Goal: Task Accomplishment & Management: Use online tool/utility

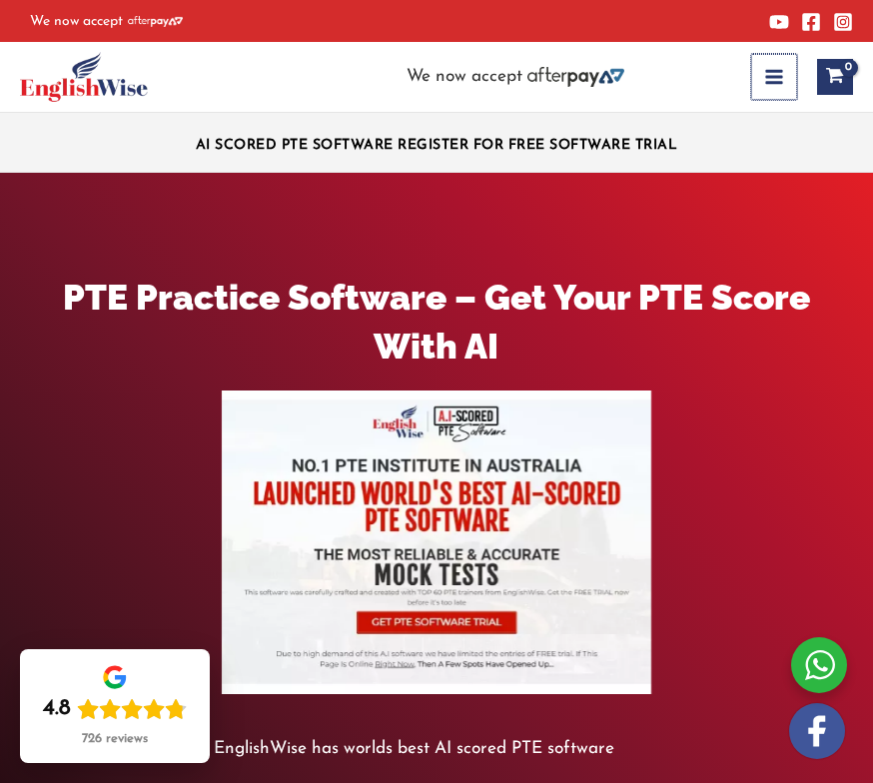
click at [784, 83] on button "Main Menu" at bounding box center [774, 77] width 46 height 46
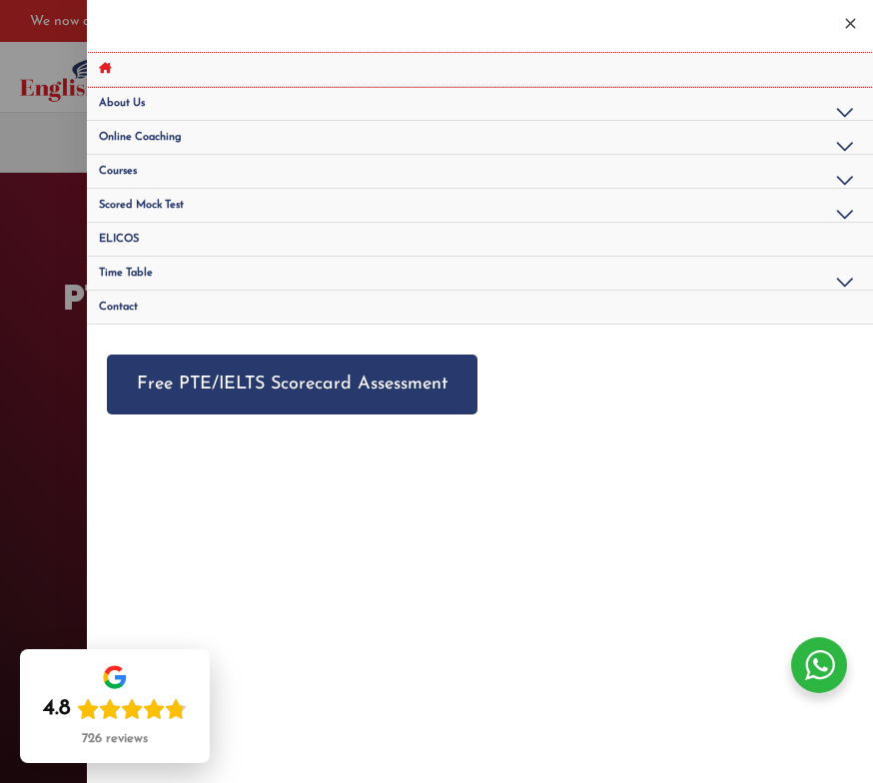
click at [784, 83] on link "Site Navigation: Main Menu" at bounding box center [480, 70] width 786 height 34
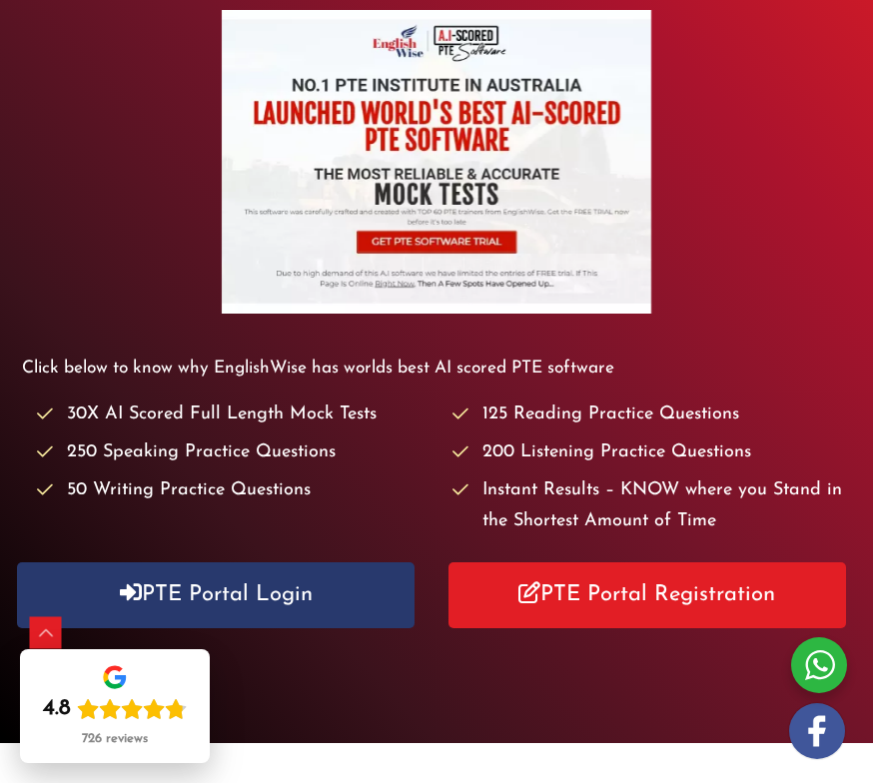
scroll to position [406, 0]
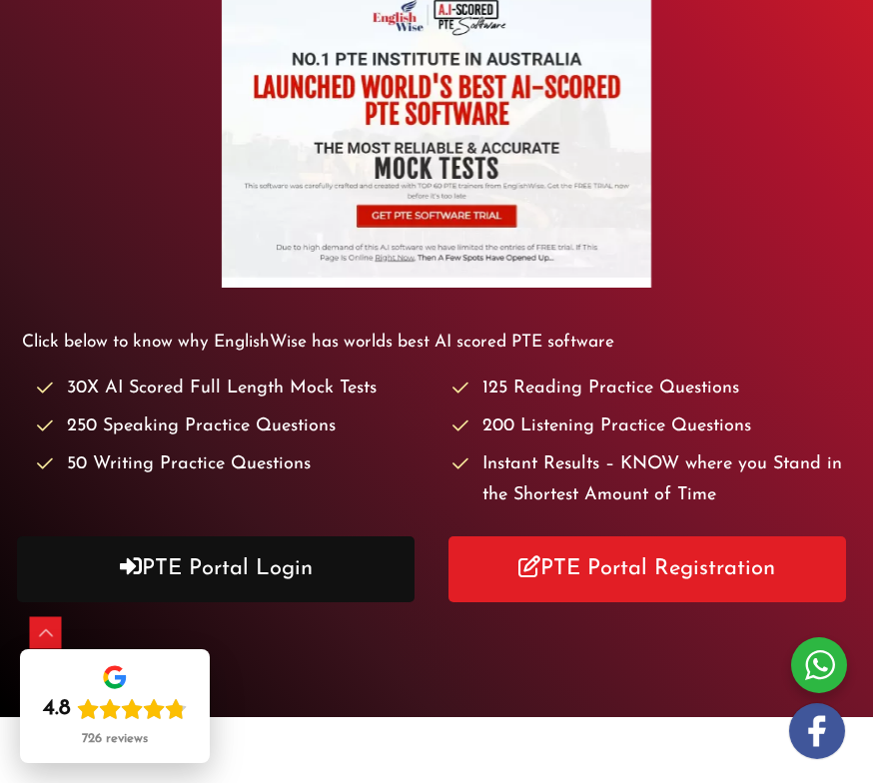
click at [289, 572] on link "PTE Portal Login" at bounding box center [216, 569] width 398 height 66
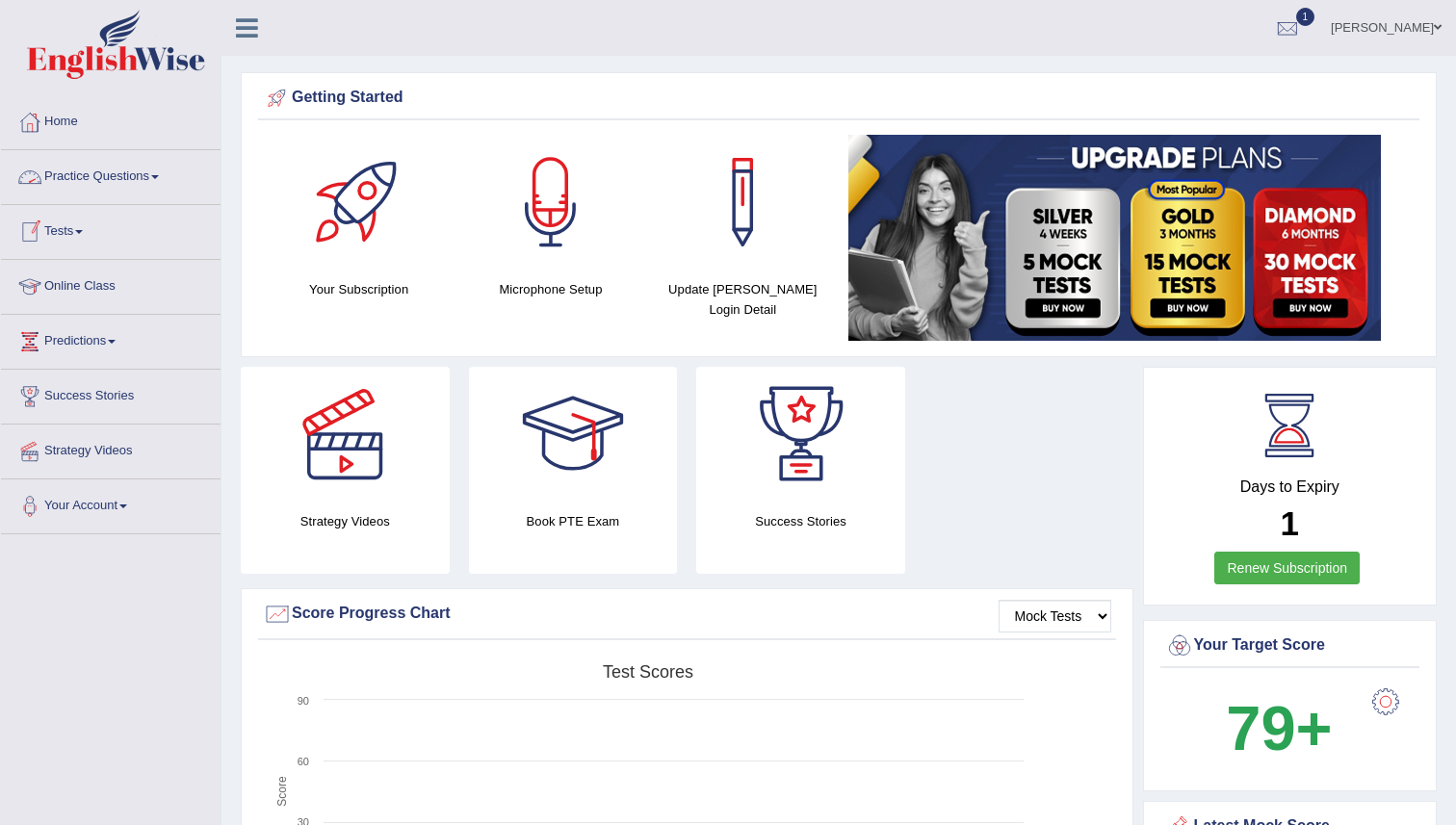
click at [116, 176] on link "Practice Questions" at bounding box center [111, 174] width 220 height 48
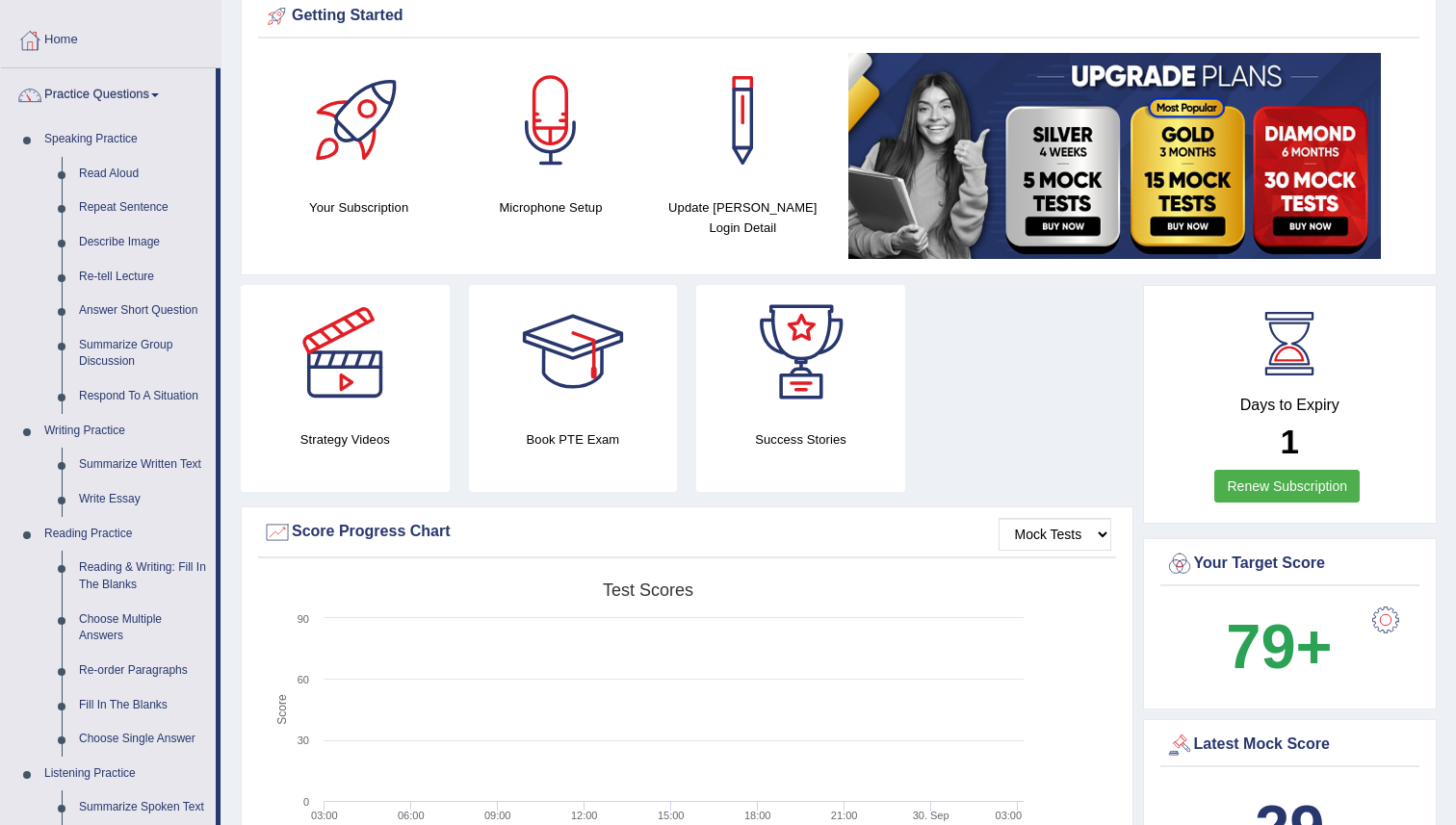
scroll to position [71, 0]
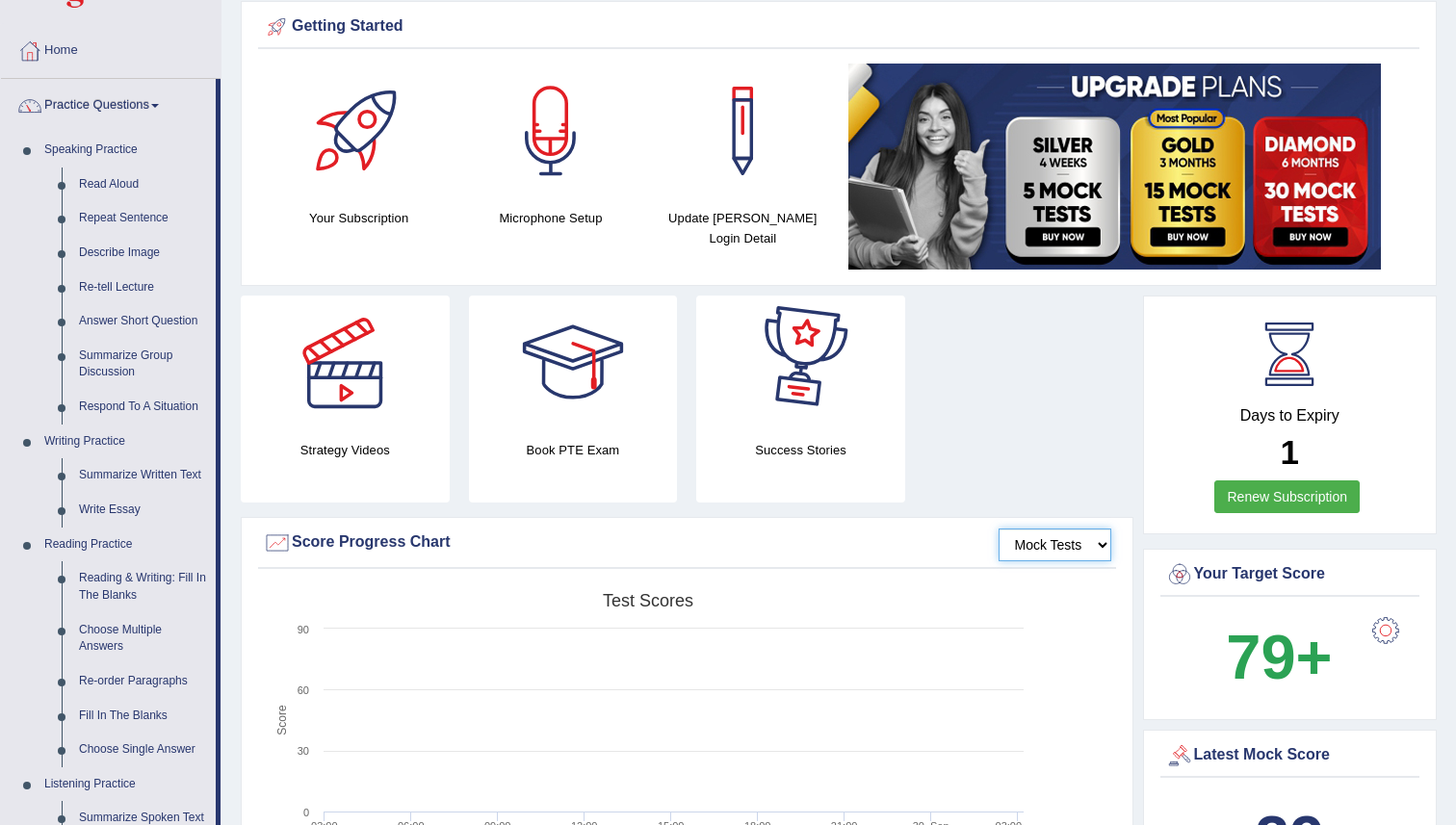
click at [841, 546] on select "Mock Tests" at bounding box center [1054, 545] width 113 height 33
click at [841, 528] on select "Mock Tests" at bounding box center [1054, 545] width 113 height 33
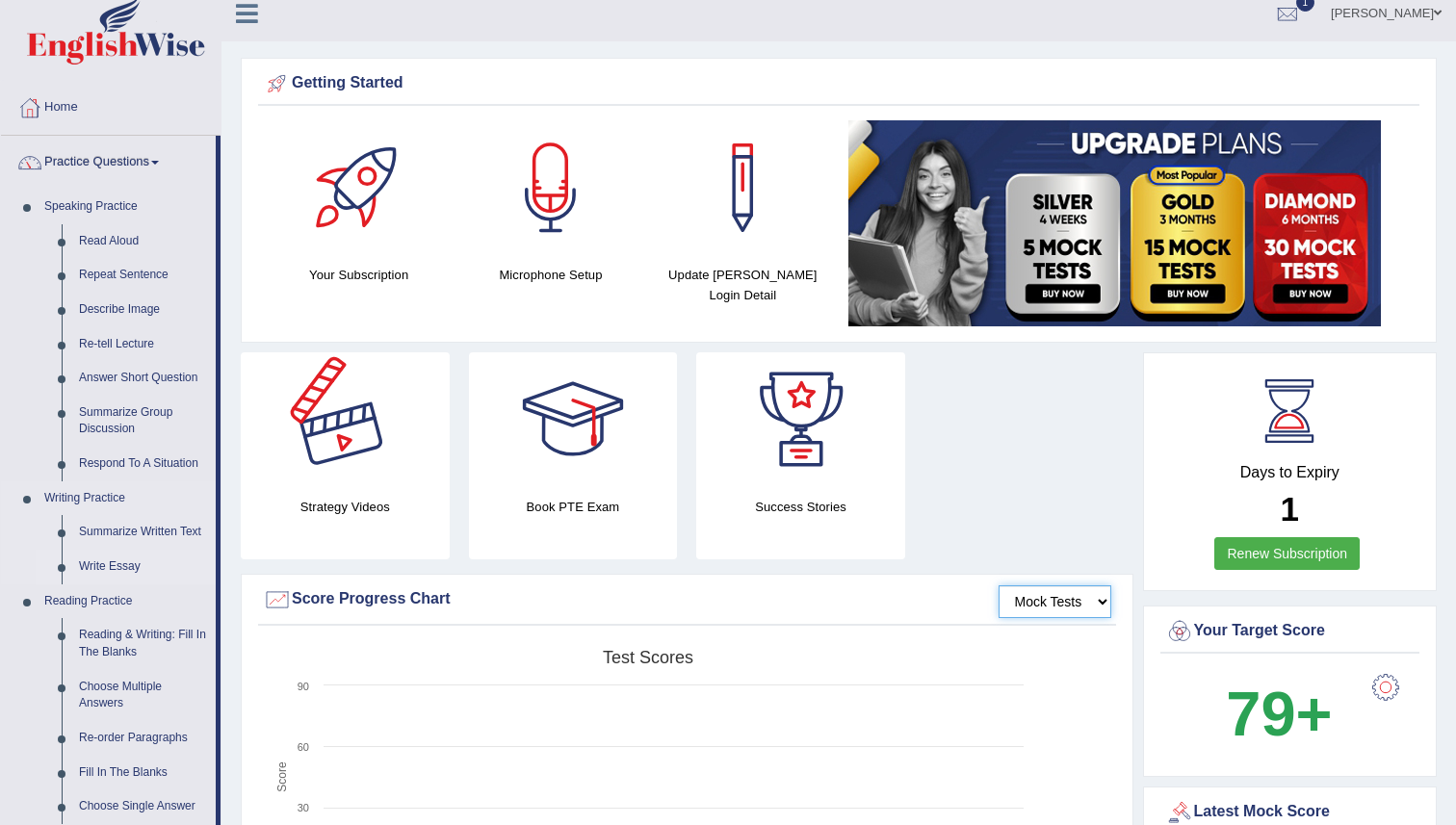
scroll to position [0, 0]
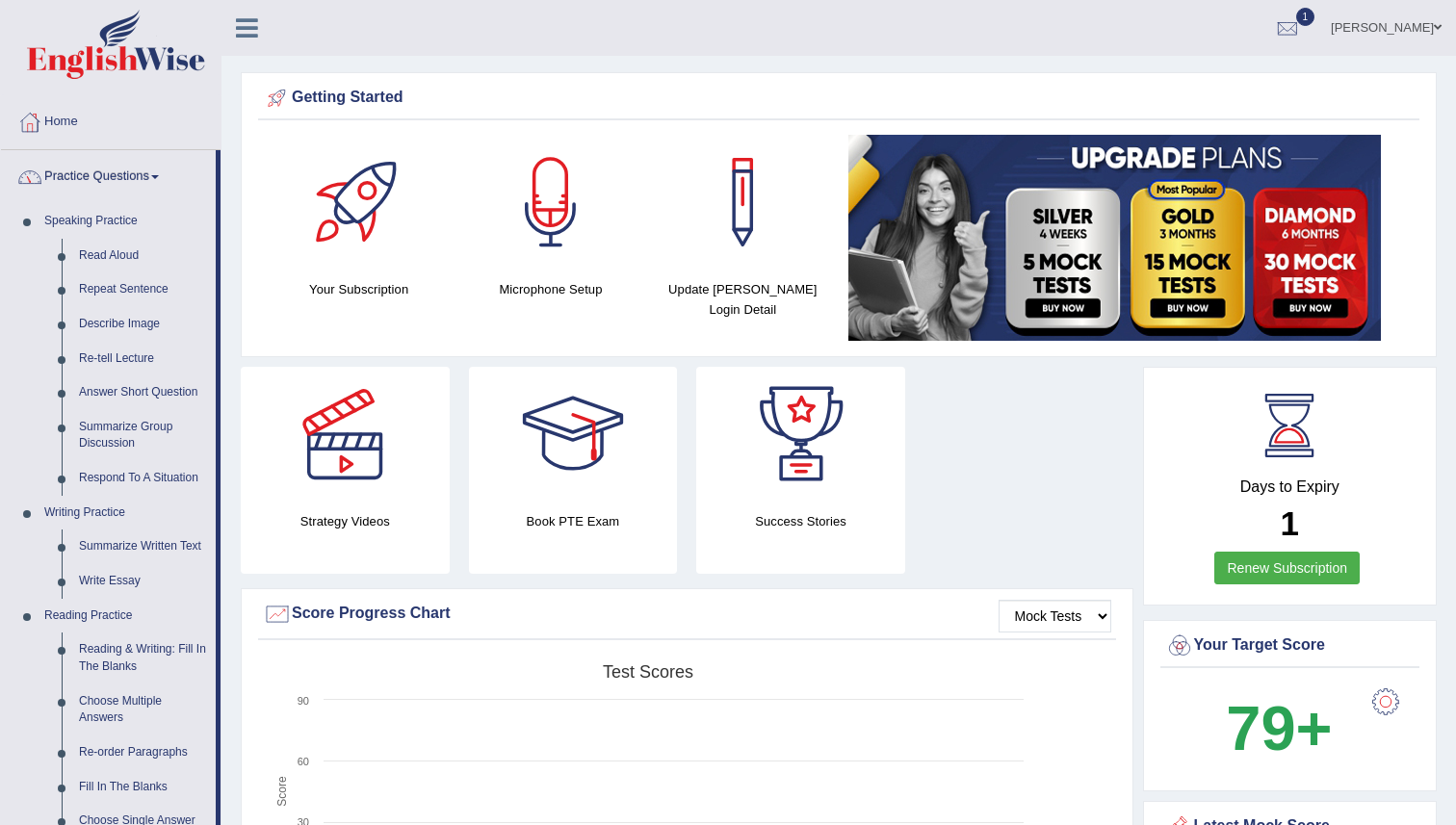
click at [149, 175] on link "Practice Questions" at bounding box center [108, 174] width 215 height 48
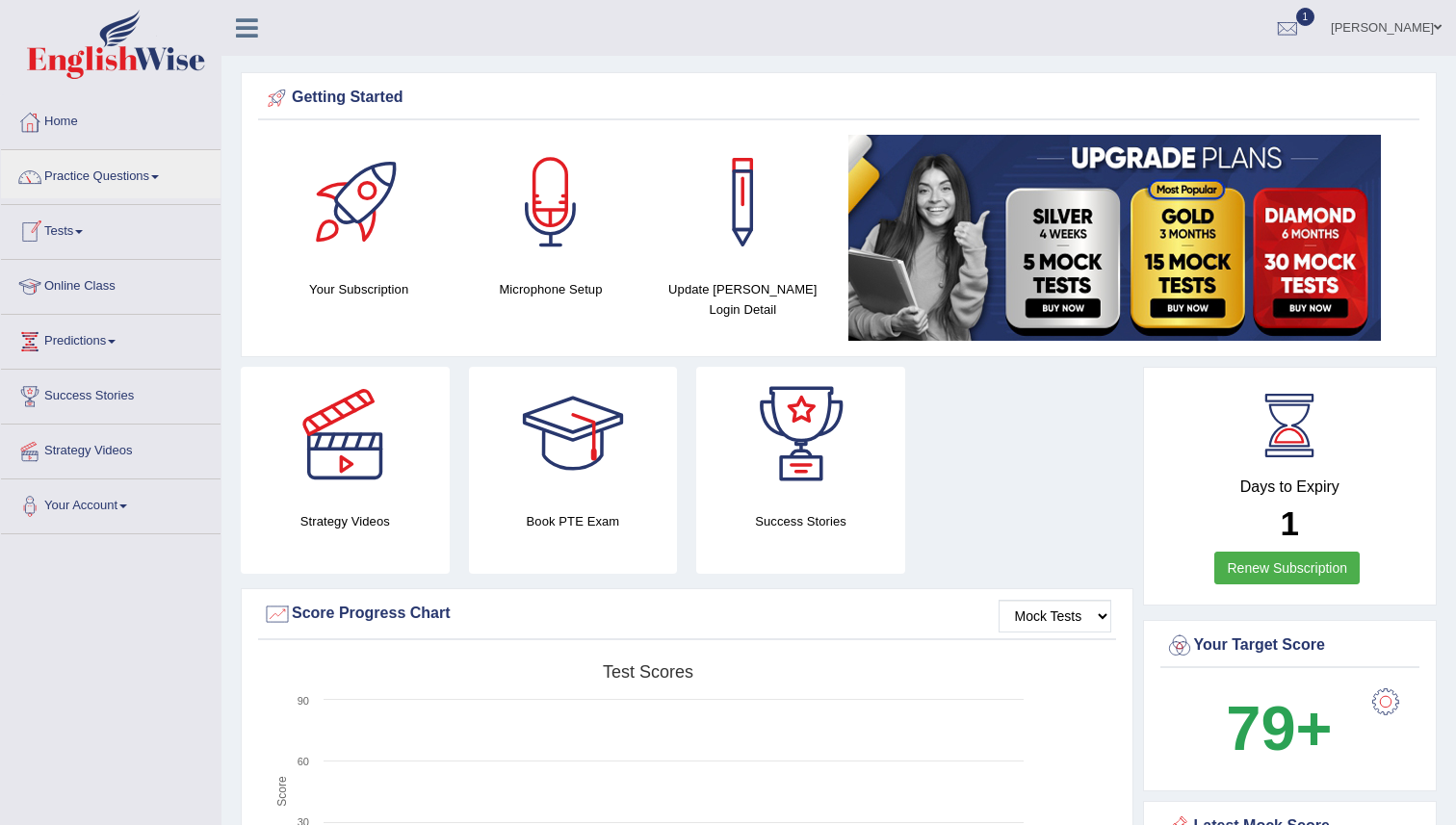
click at [97, 241] on link "Tests" at bounding box center [111, 229] width 220 height 48
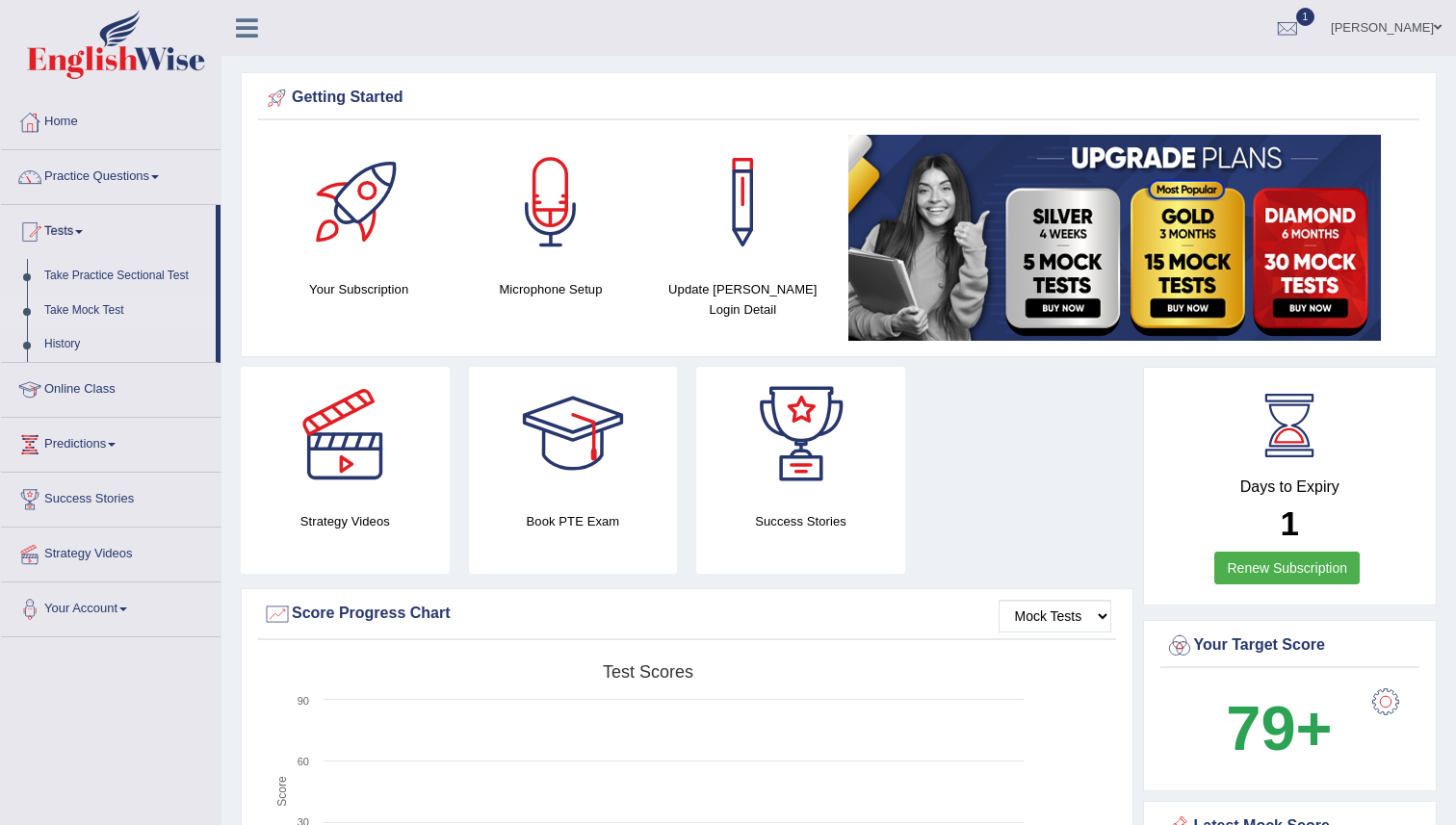
click at [94, 303] on link "Take Mock Test" at bounding box center [125, 311] width 180 height 35
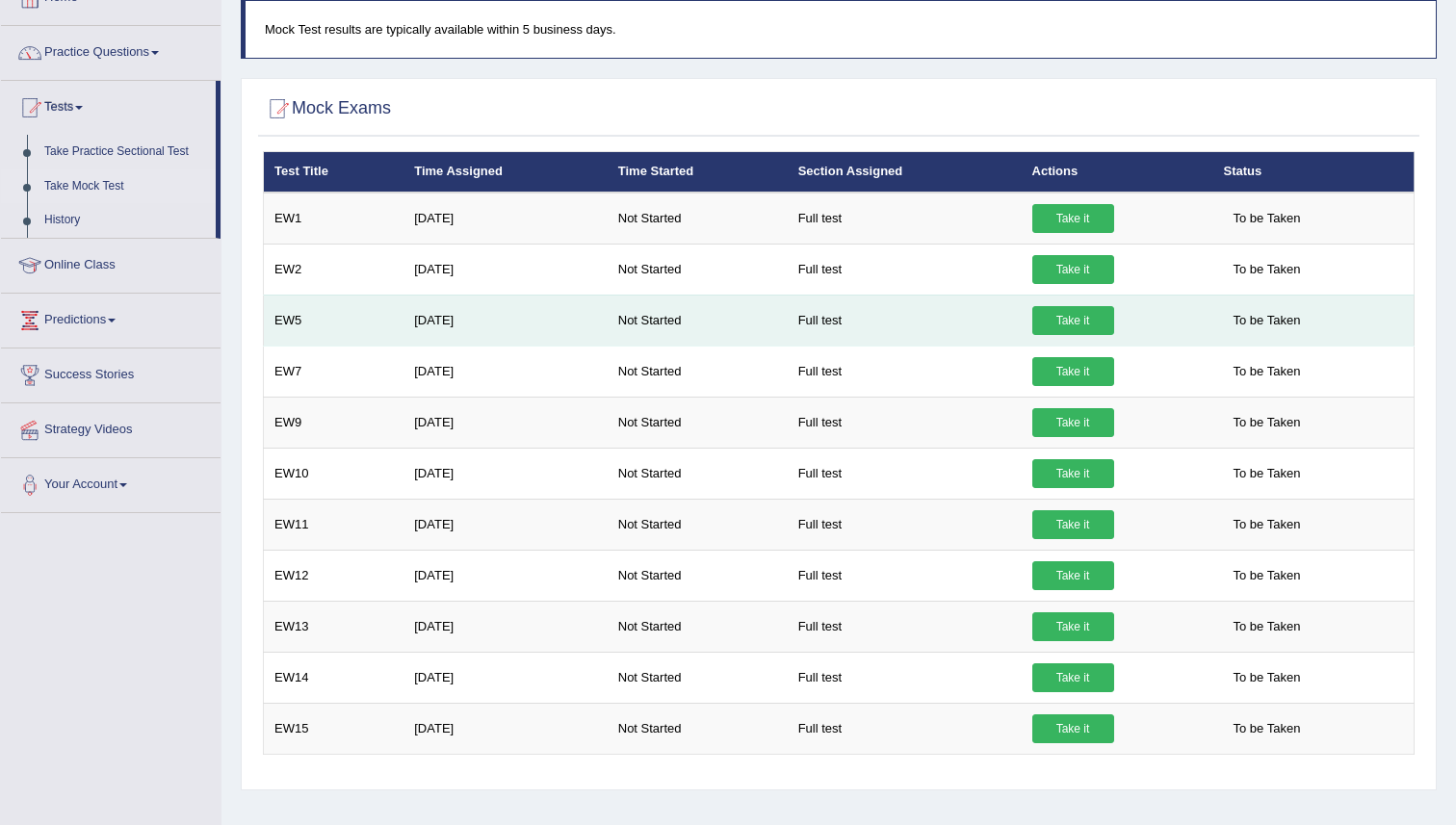
scroll to position [186, 0]
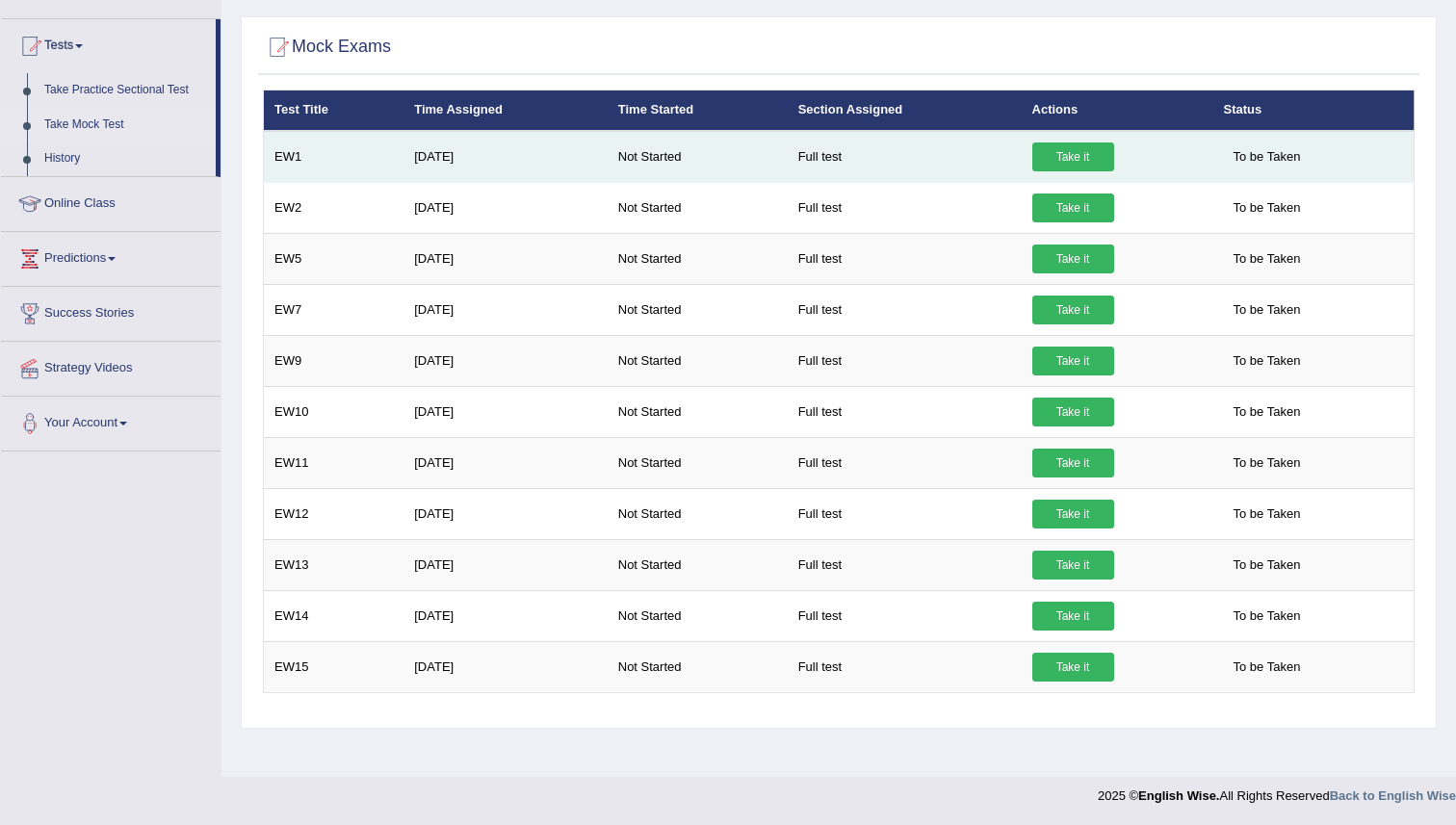
click at [1064, 152] on link "Take it" at bounding box center [1072, 157] width 82 height 29
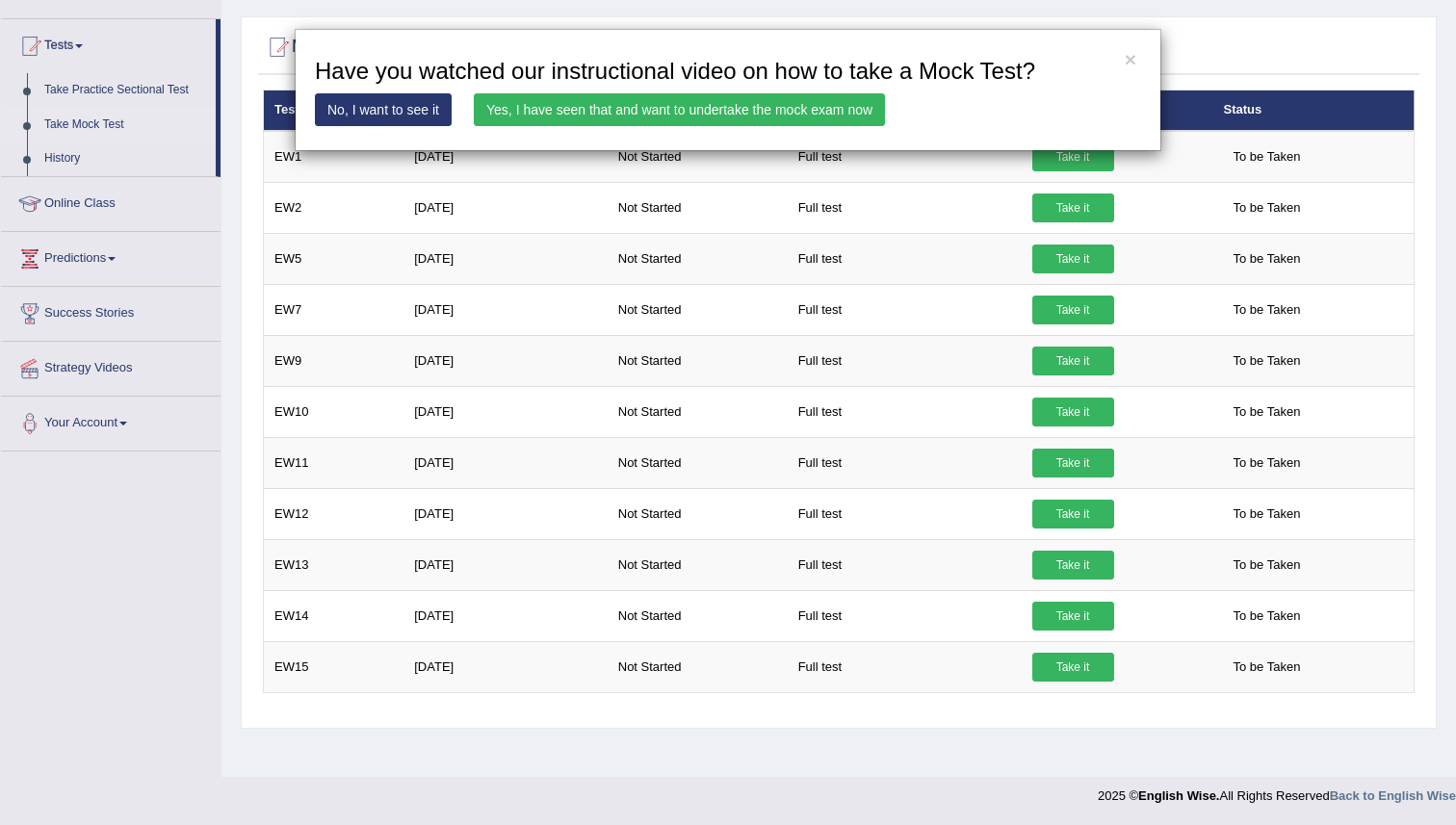
click at [607, 113] on link "Yes, I have seen that and want to undertake the mock exam now" at bounding box center [679, 110] width 411 height 33
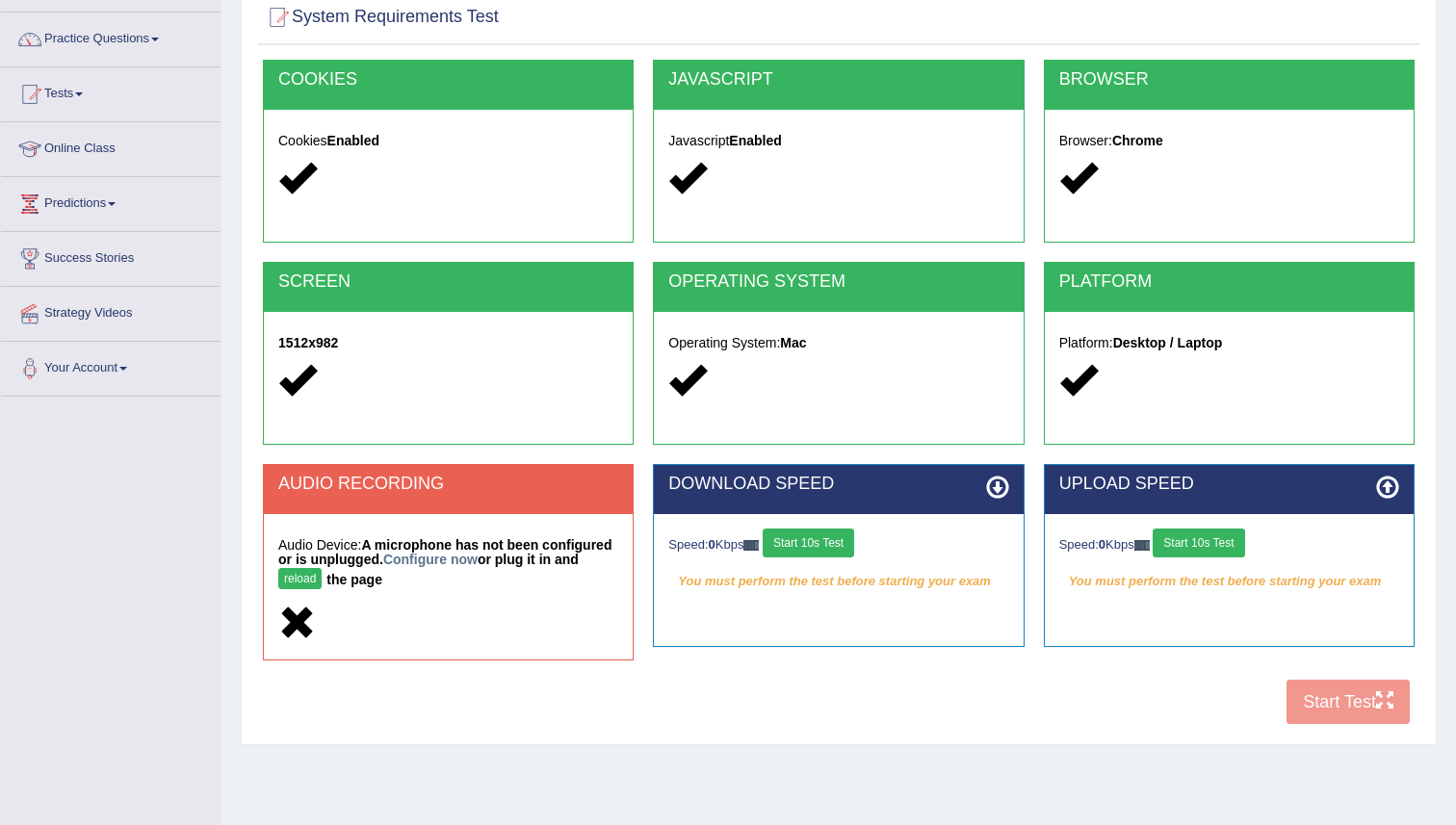
scroll to position [186, 0]
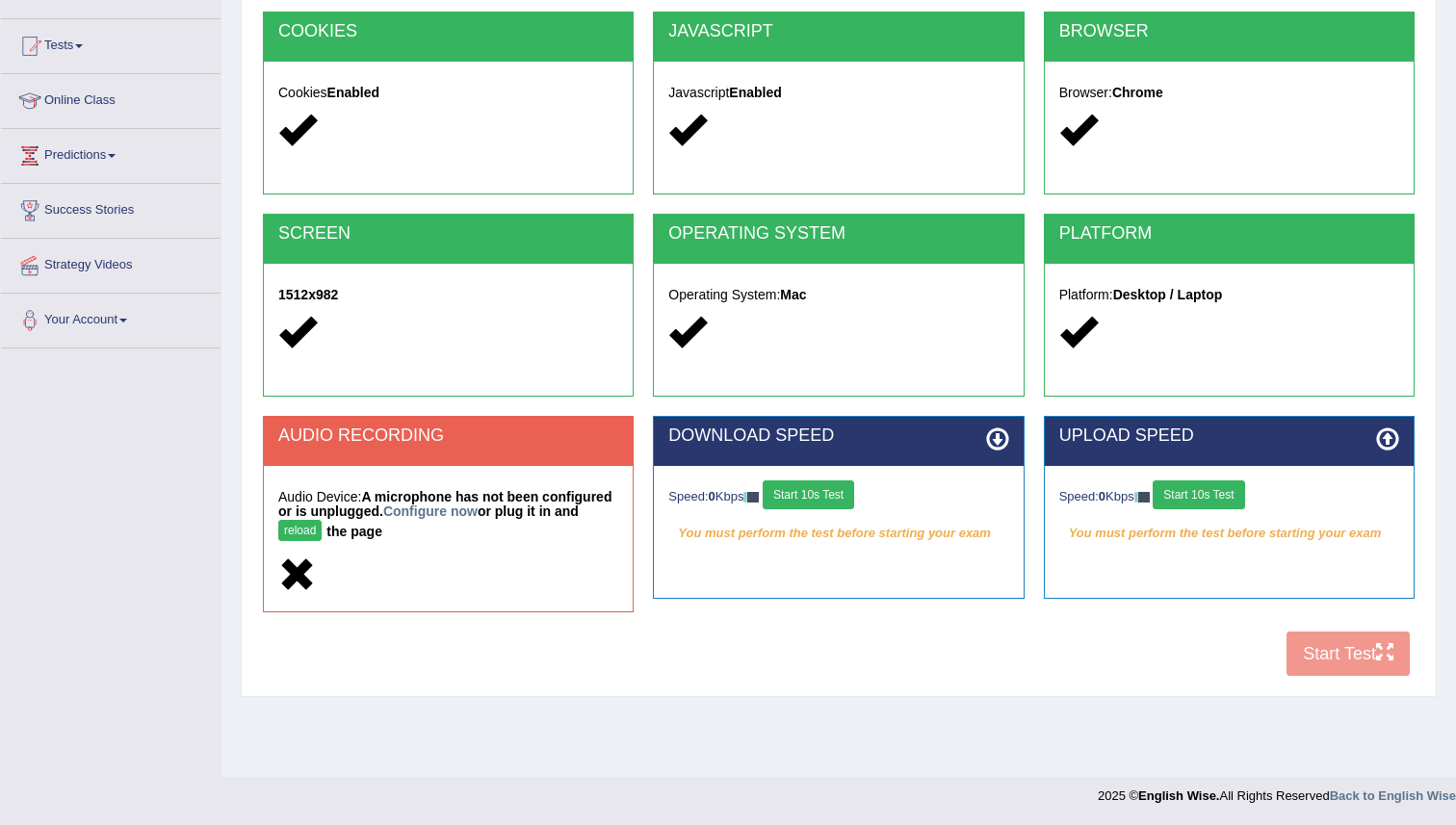
click at [828, 499] on button "Start 10s Test" at bounding box center [808, 494] width 92 height 29
click at [1185, 500] on button "Start 10s Test" at bounding box center [1198, 494] width 92 height 29
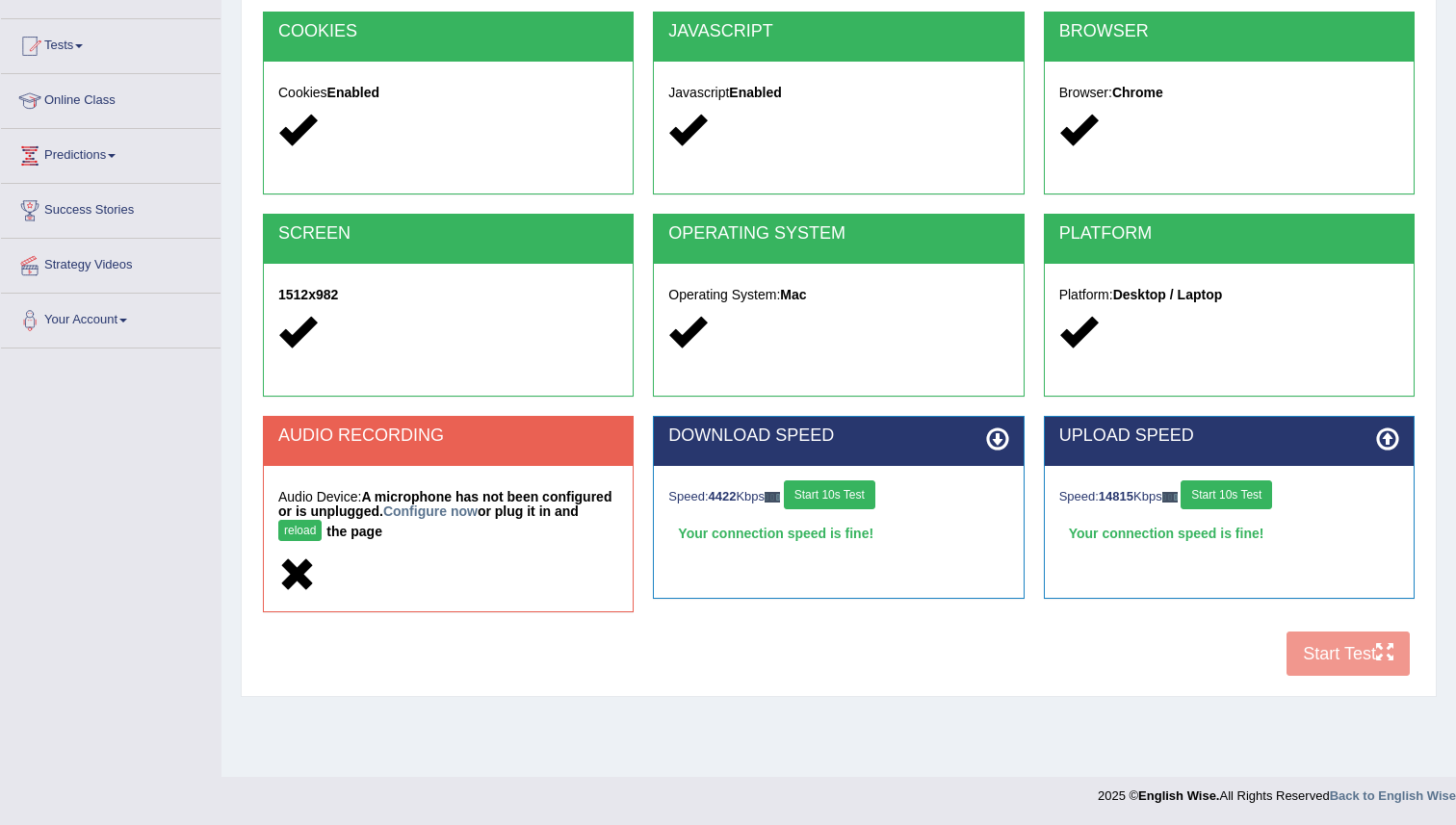
click at [1335, 657] on div "COOKIES Cookies Enabled JAVASCRIPT Javascript Enabled BROWSER Browser: Chrome S…" at bounding box center [839, 349] width 1161 height 675
click at [298, 532] on button "reload" at bounding box center [300, 530] width 43 height 21
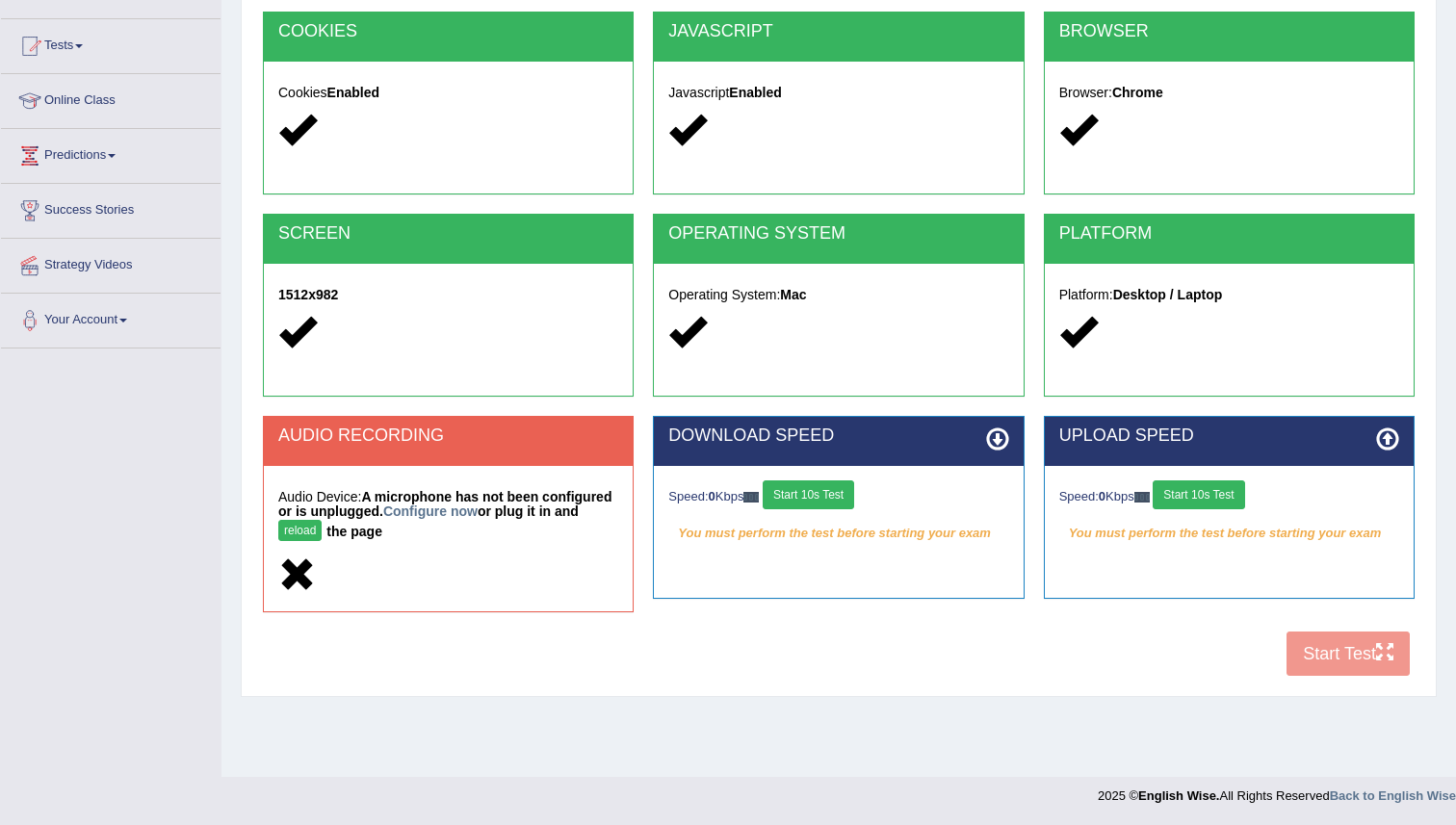
click at [294, 532] on button "reload" at bounding box center [300, 530] width 43 height 21
click at [452, 509] on link "Configure now" at bounding box center [430, 511] width 94 height 15
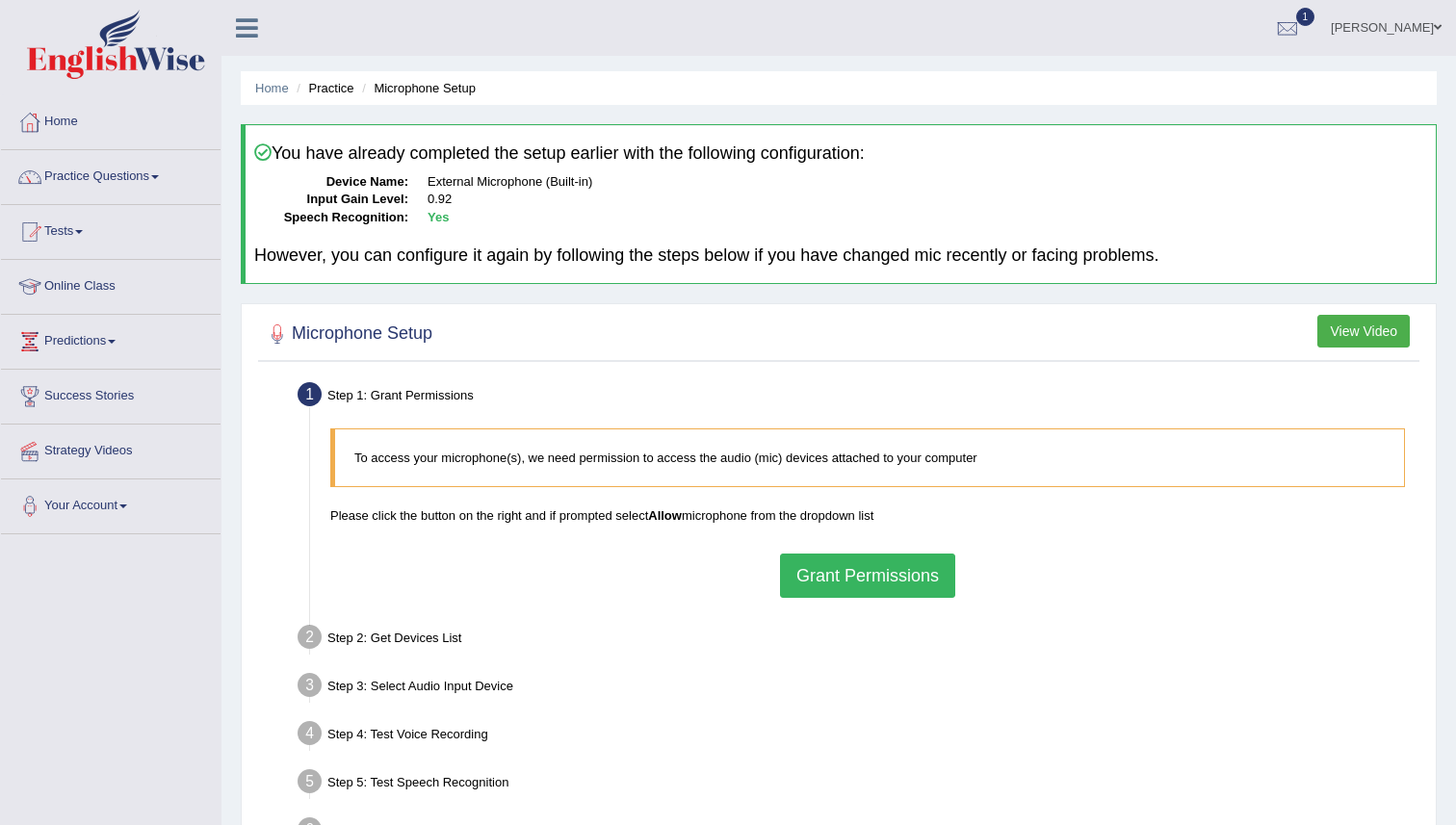
click at [860, 571] on button "Grant Permissions" at bounding box center [868, 575] width 175 height 44
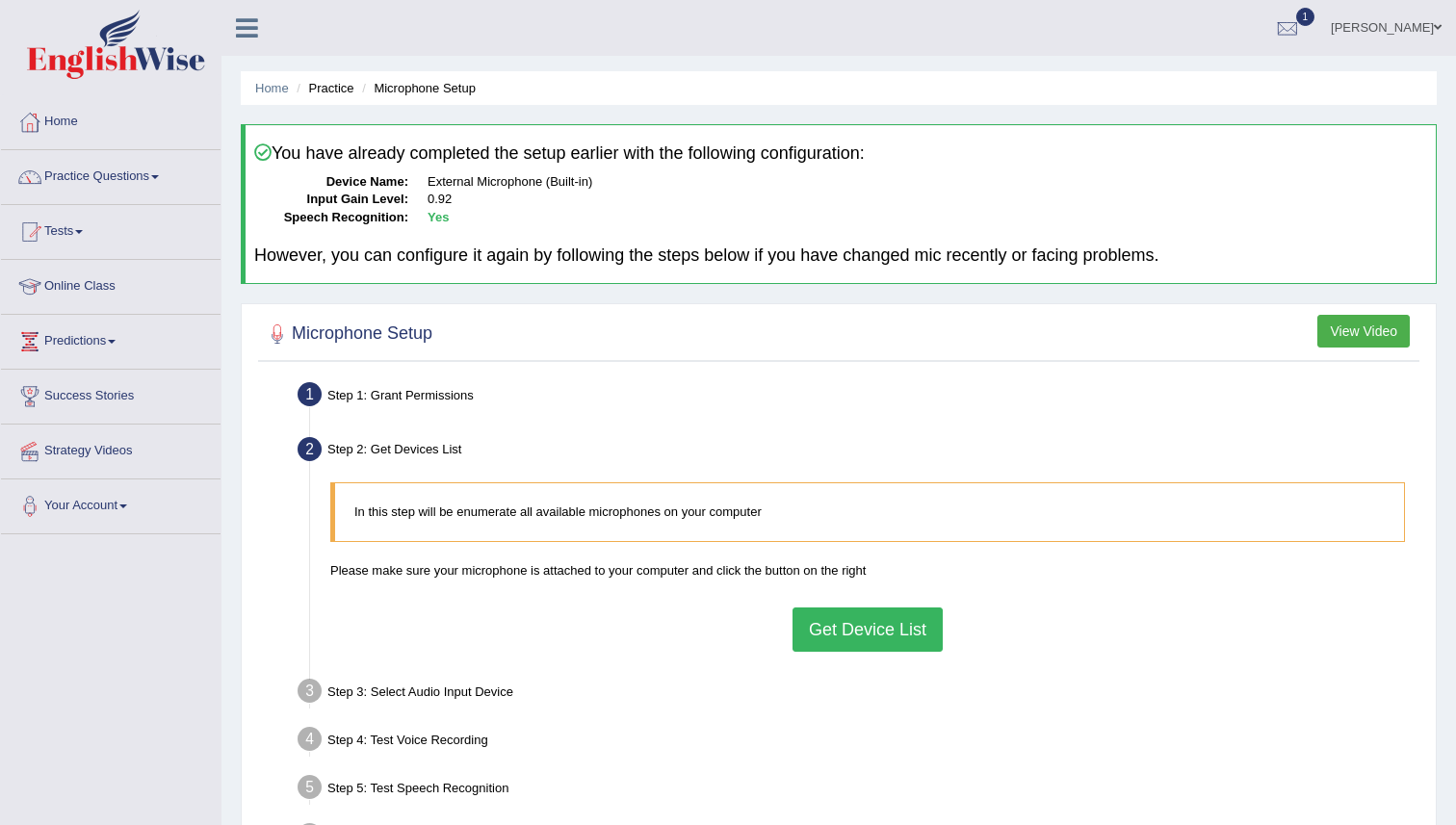
click at [860, 607] on button "Get Device List" at bounding box center [868, 629] width 150 height 44
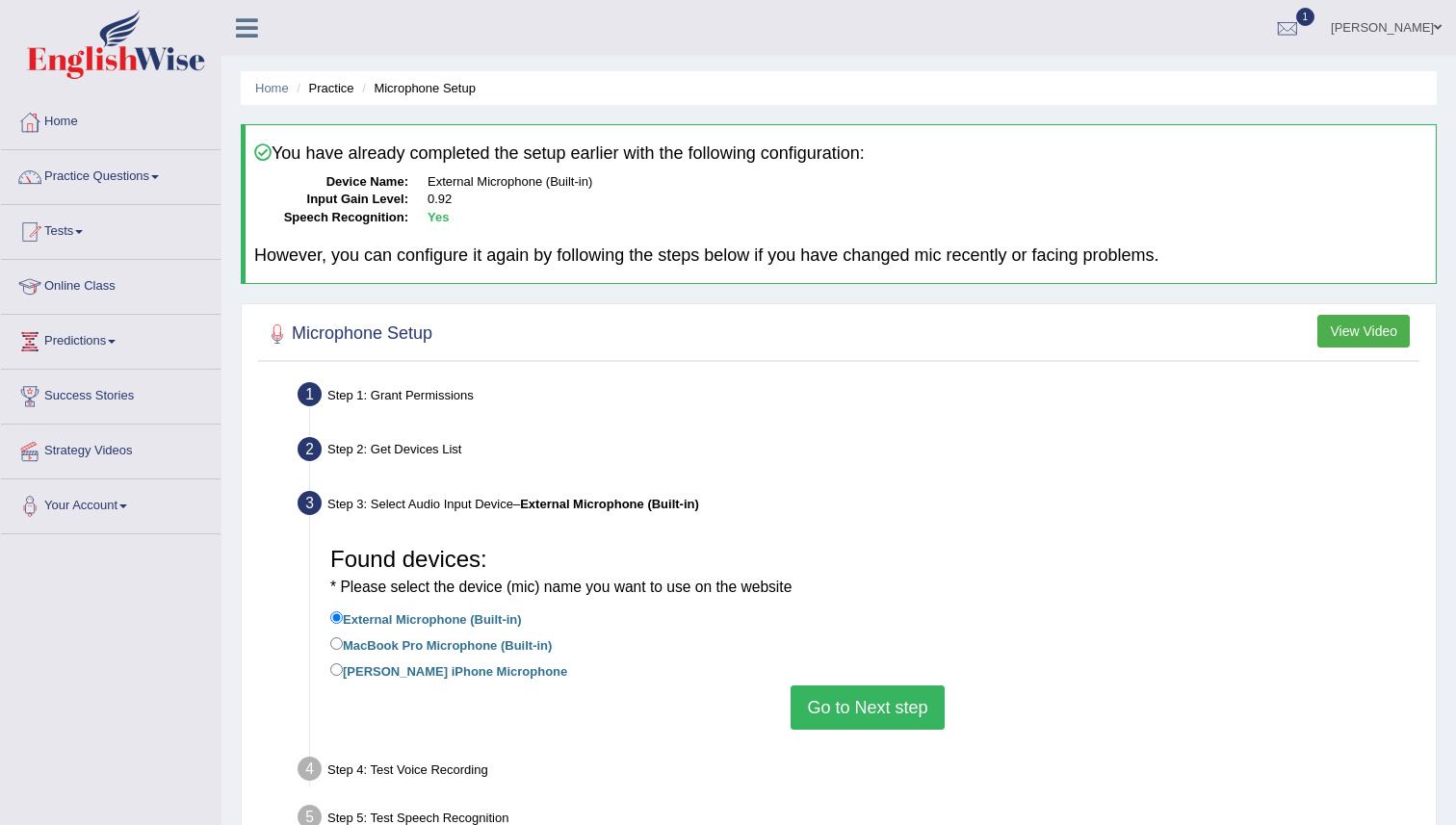
click at [849, 710] on button "Go to Next step" at bounding box center [867, 707] width 153 height 44
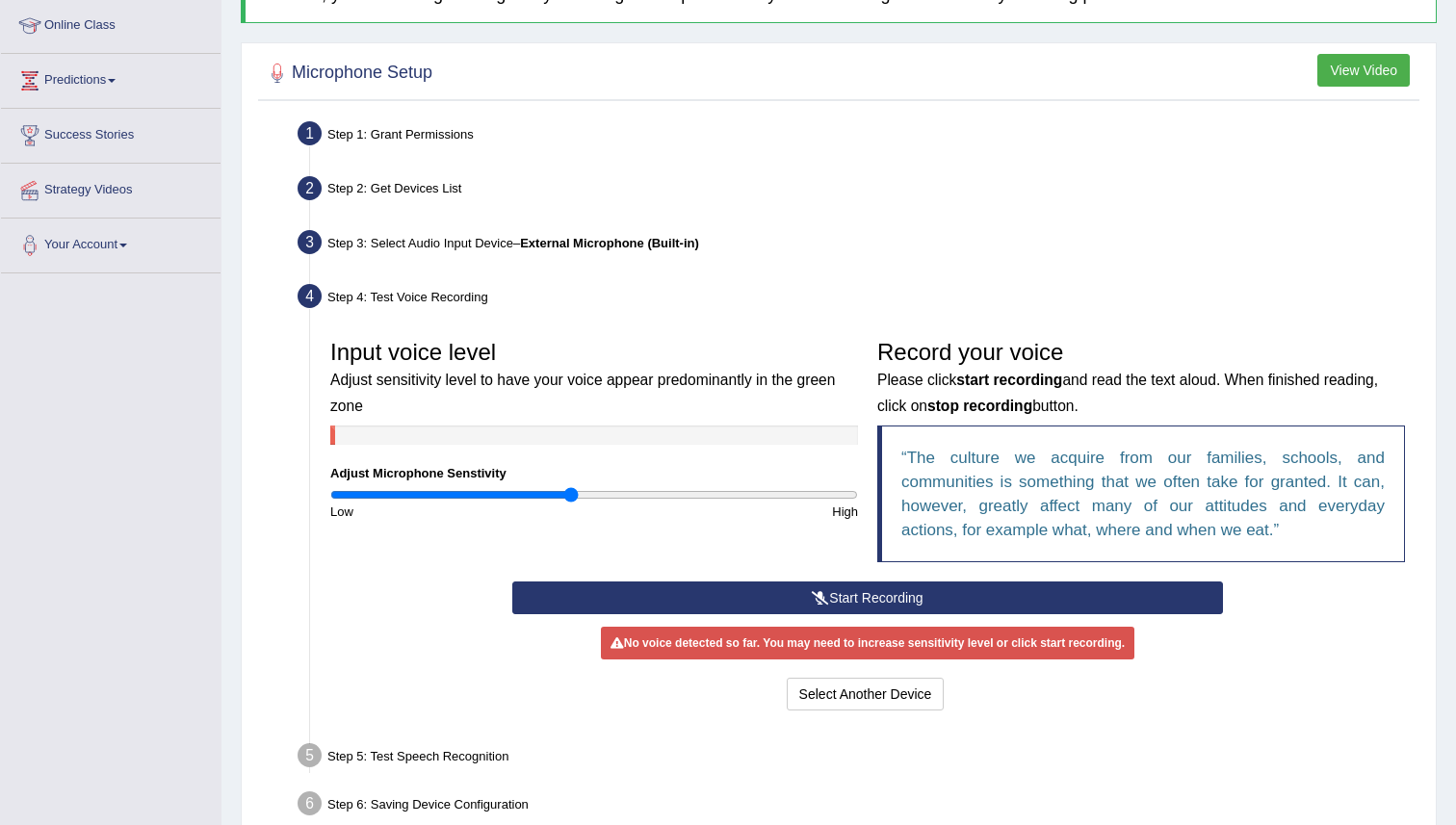
scroll to position [360, 0]
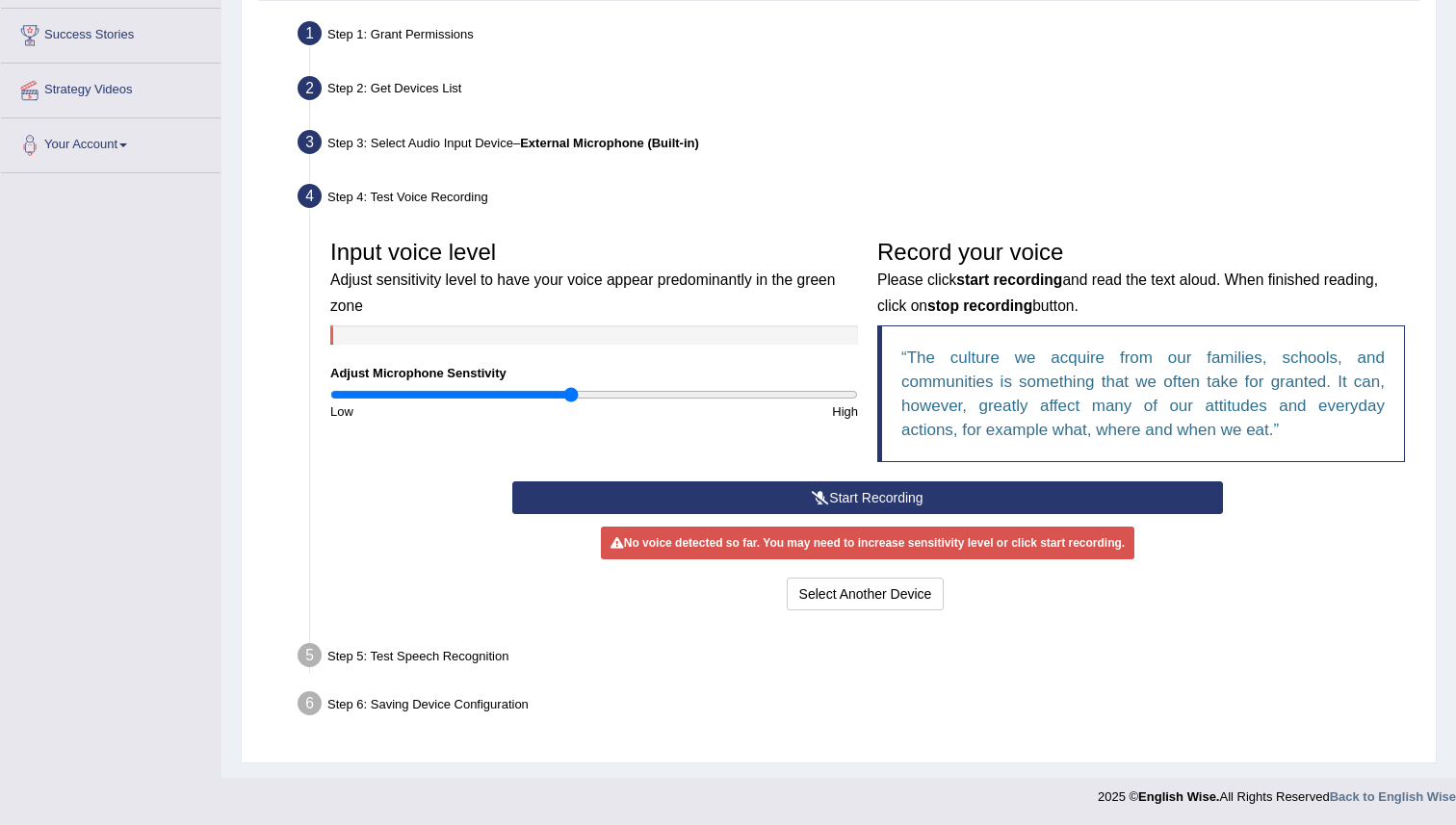
click at [895, 498] on button "Start Recording" at bounding box center [867, 497] width 710 height 33
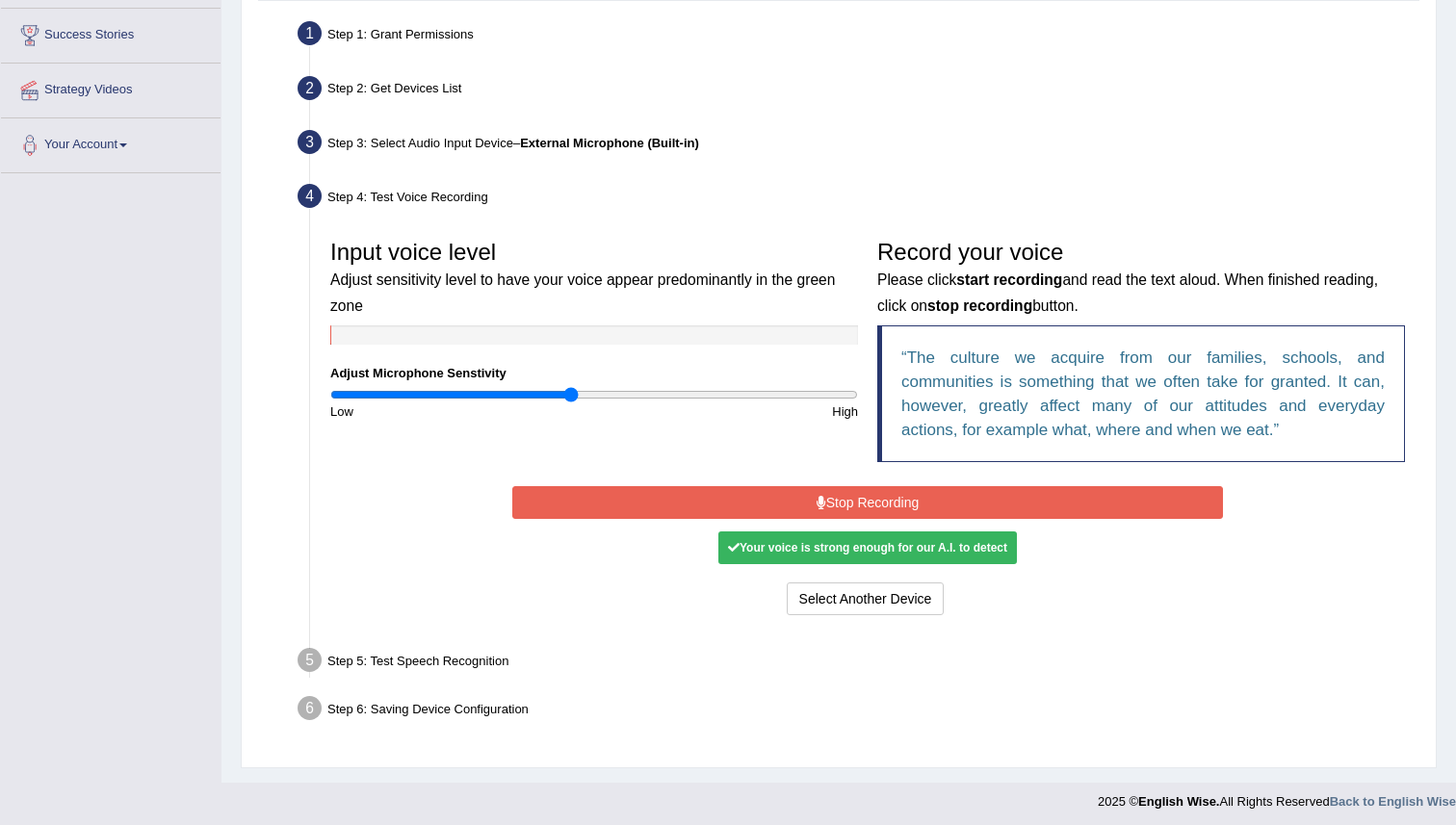
click at [895, 498] on button "Stop Recording" at bounding box center [867, 502] width 710 height 33
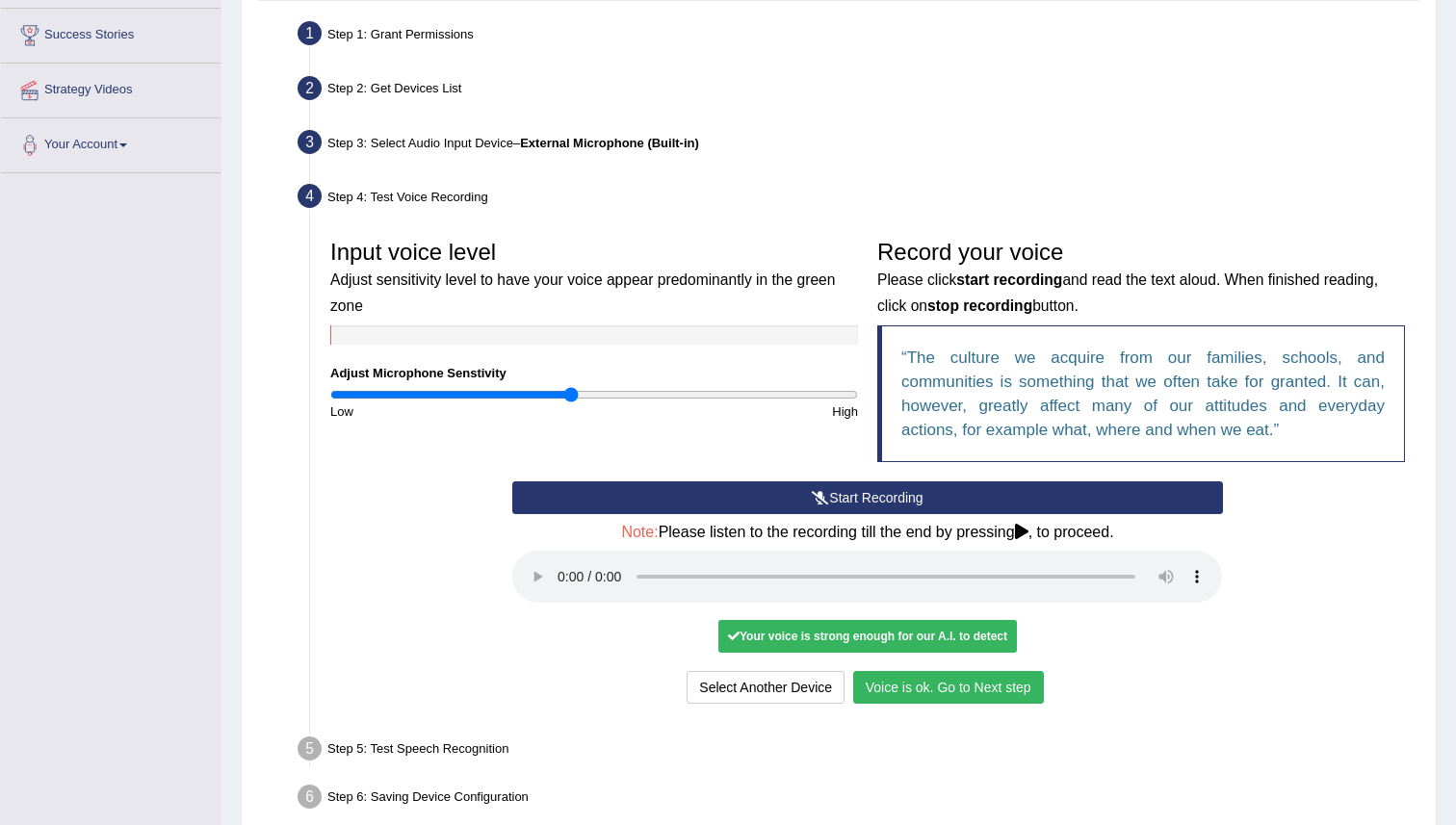
click at [956, 680] on button "Voice is ok. Go to Next step" at bounding box center [949, 687] width 191 height 33
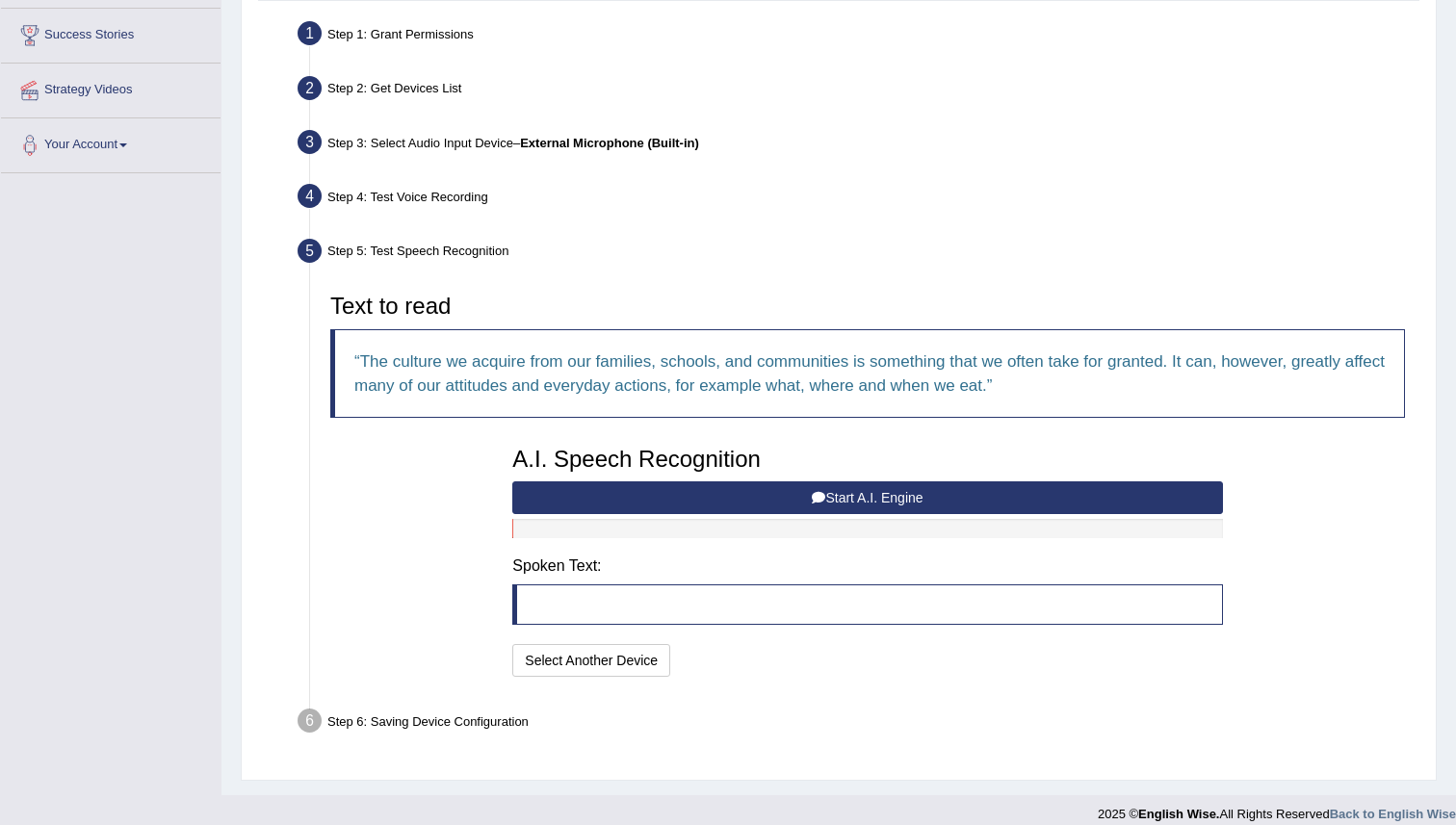
click at [931, 495] on button "Start A.I. Engine" at bounding box center [867, 497] width 710 height 33
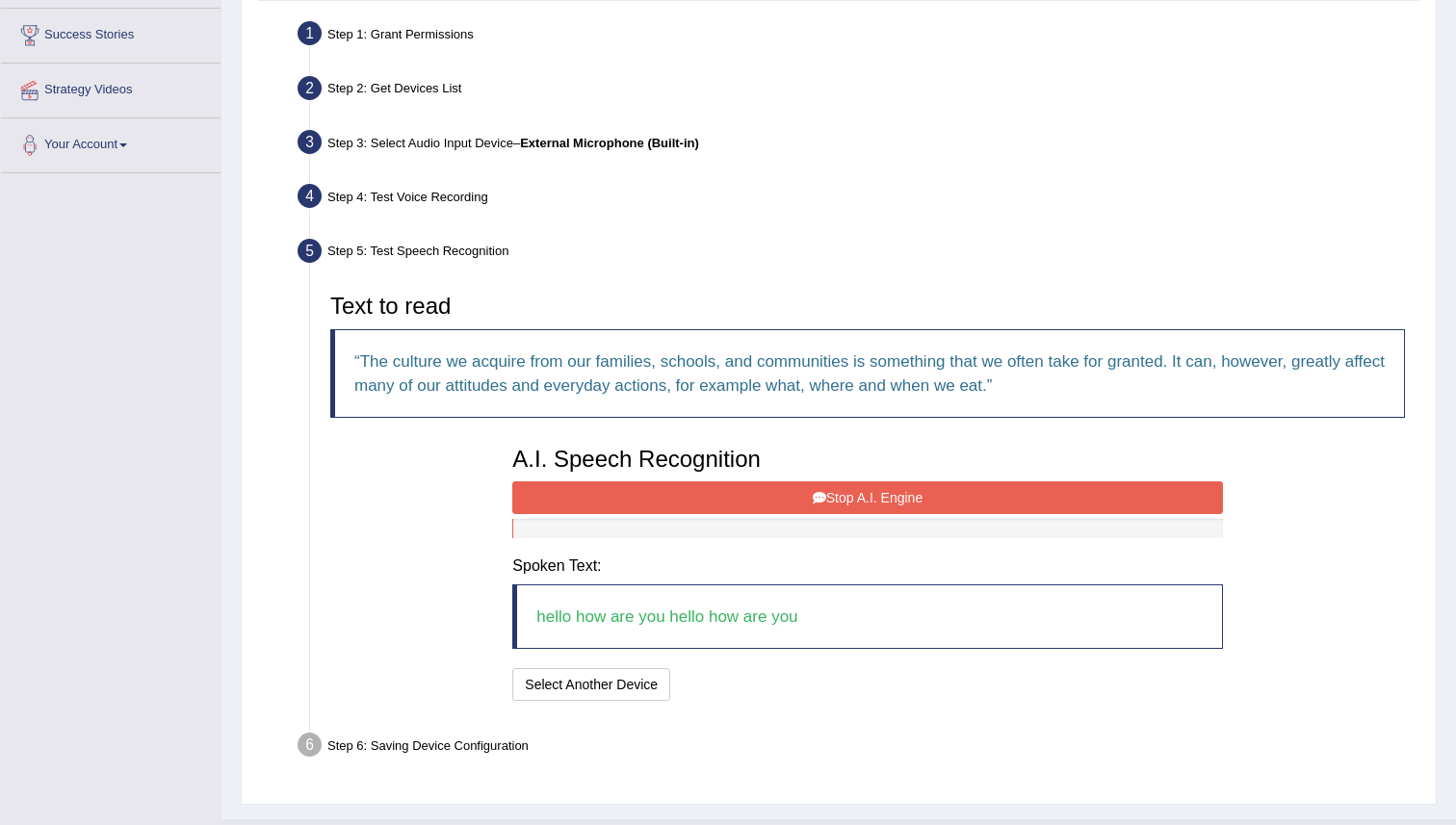
click at [804, 500] on button "Stop A.I. Engine" at bounding box center [867, 497] width 710 height 33
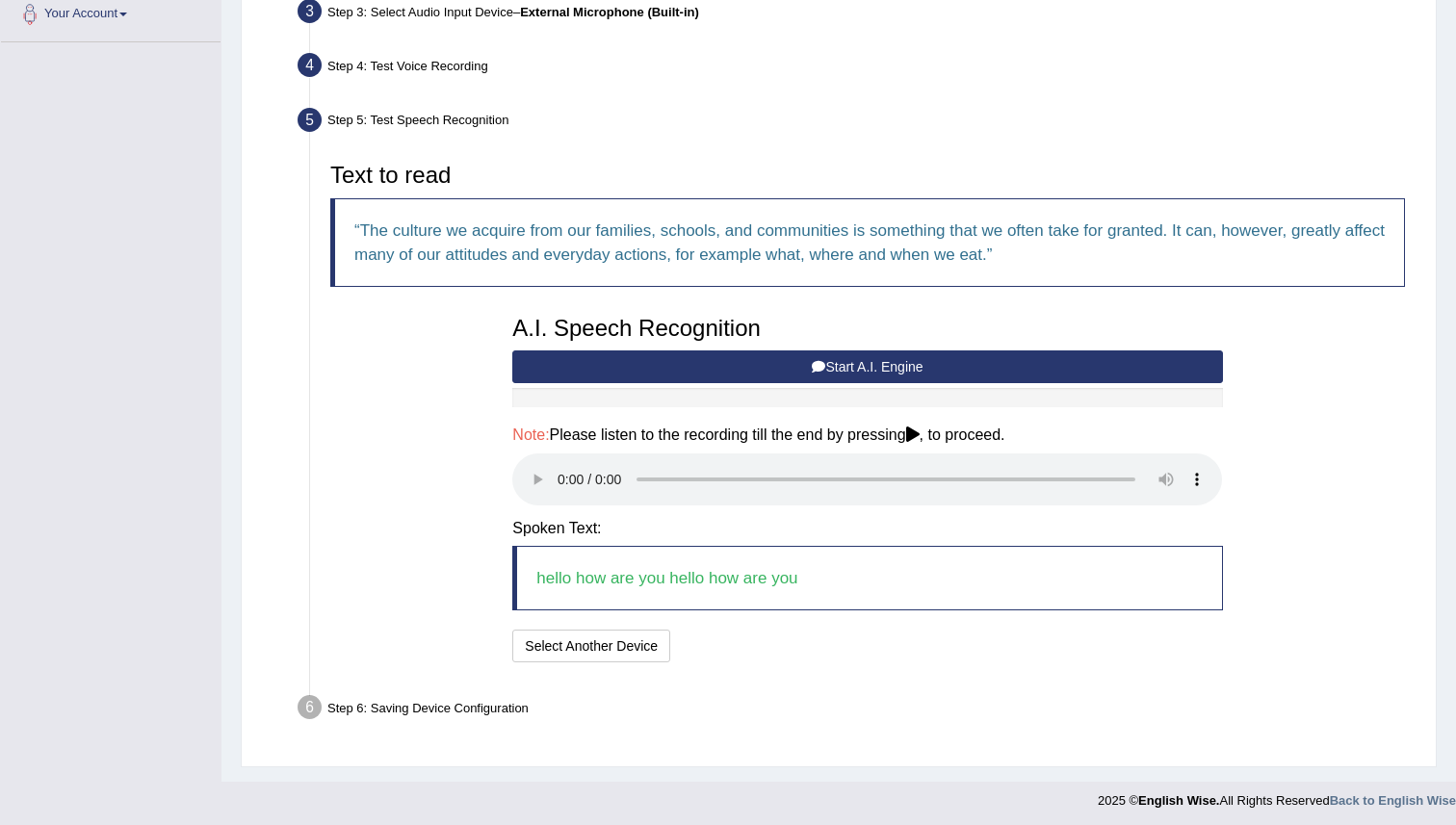
scroll to position [495, 0]
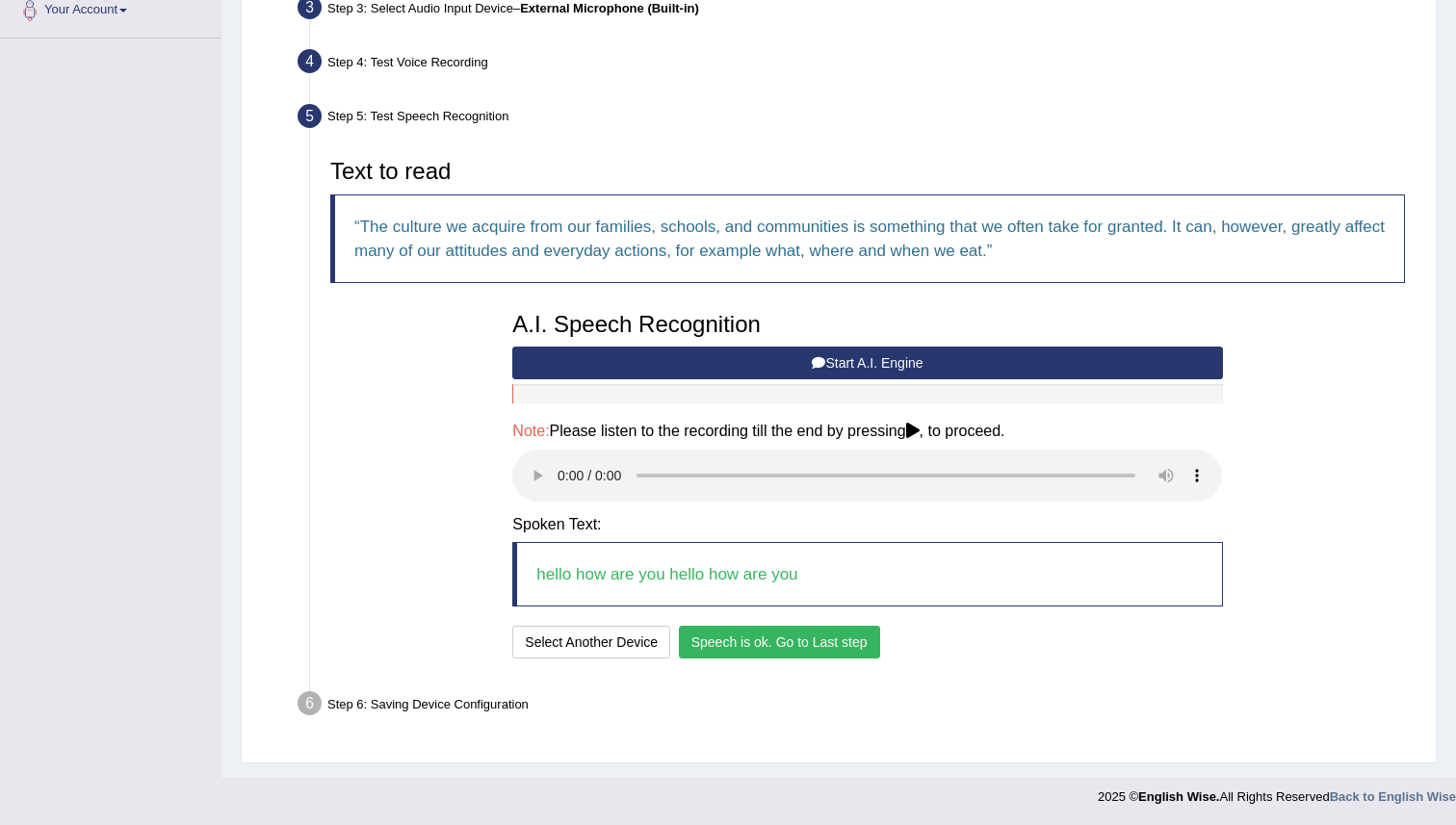
click at [791, 636] on button "Speech is ok. Go to Last step" at bounding box center [779, 642] width 202 height 33
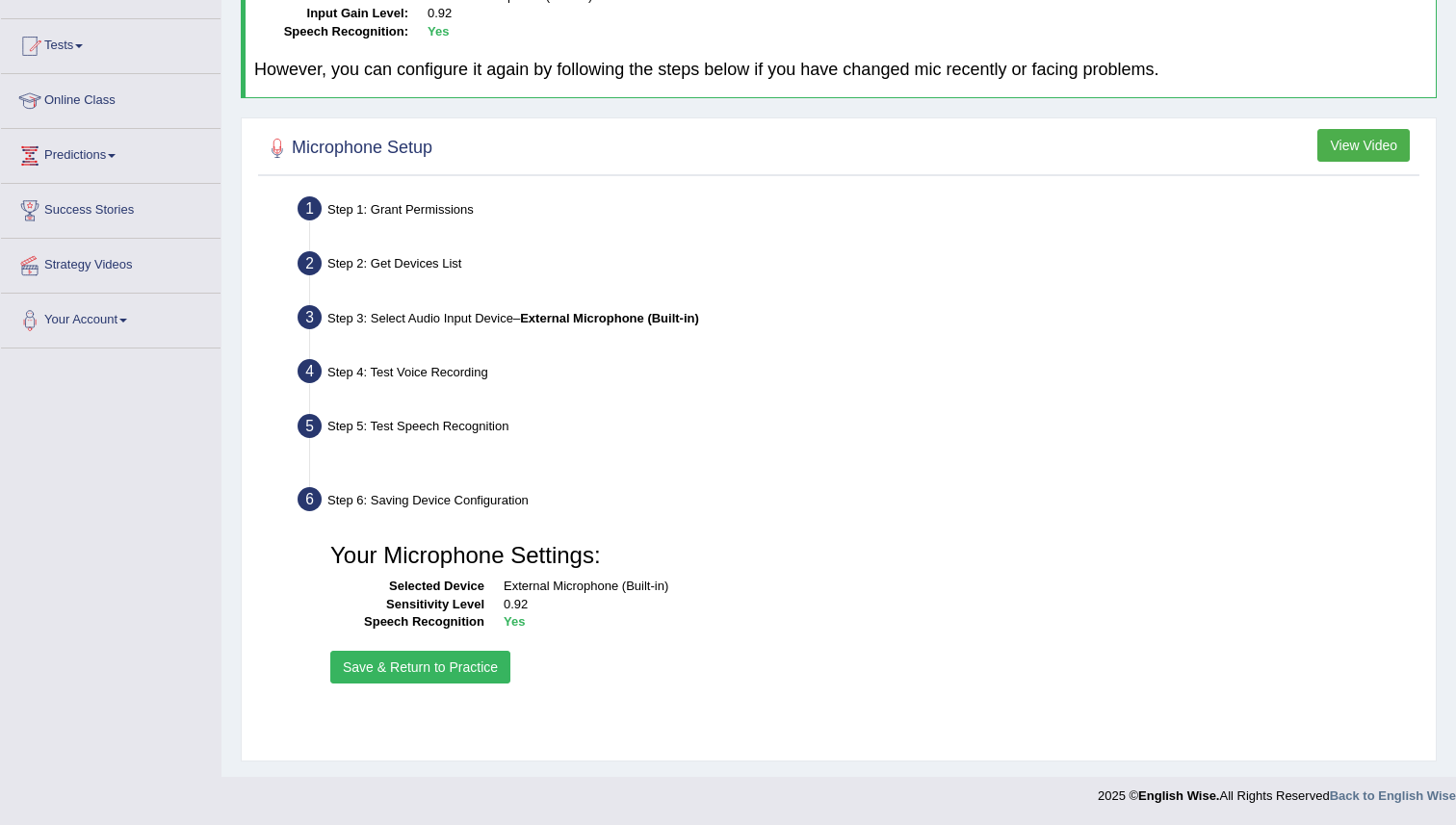
scroll to position [186, 0]
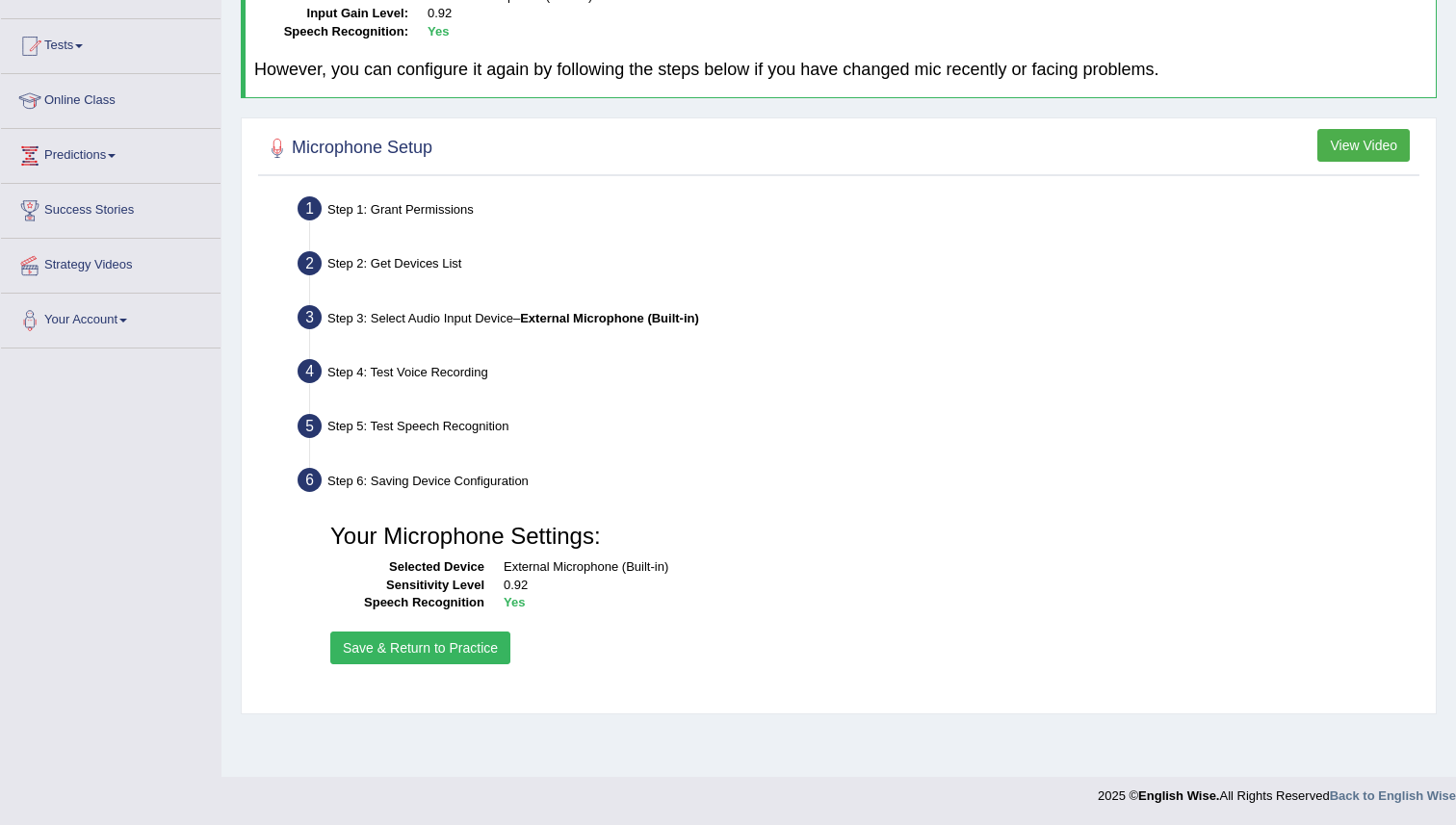
click at [405, 652] on button "Save & Return to Practice" at bounding box center [419, 648] width 180 height 33
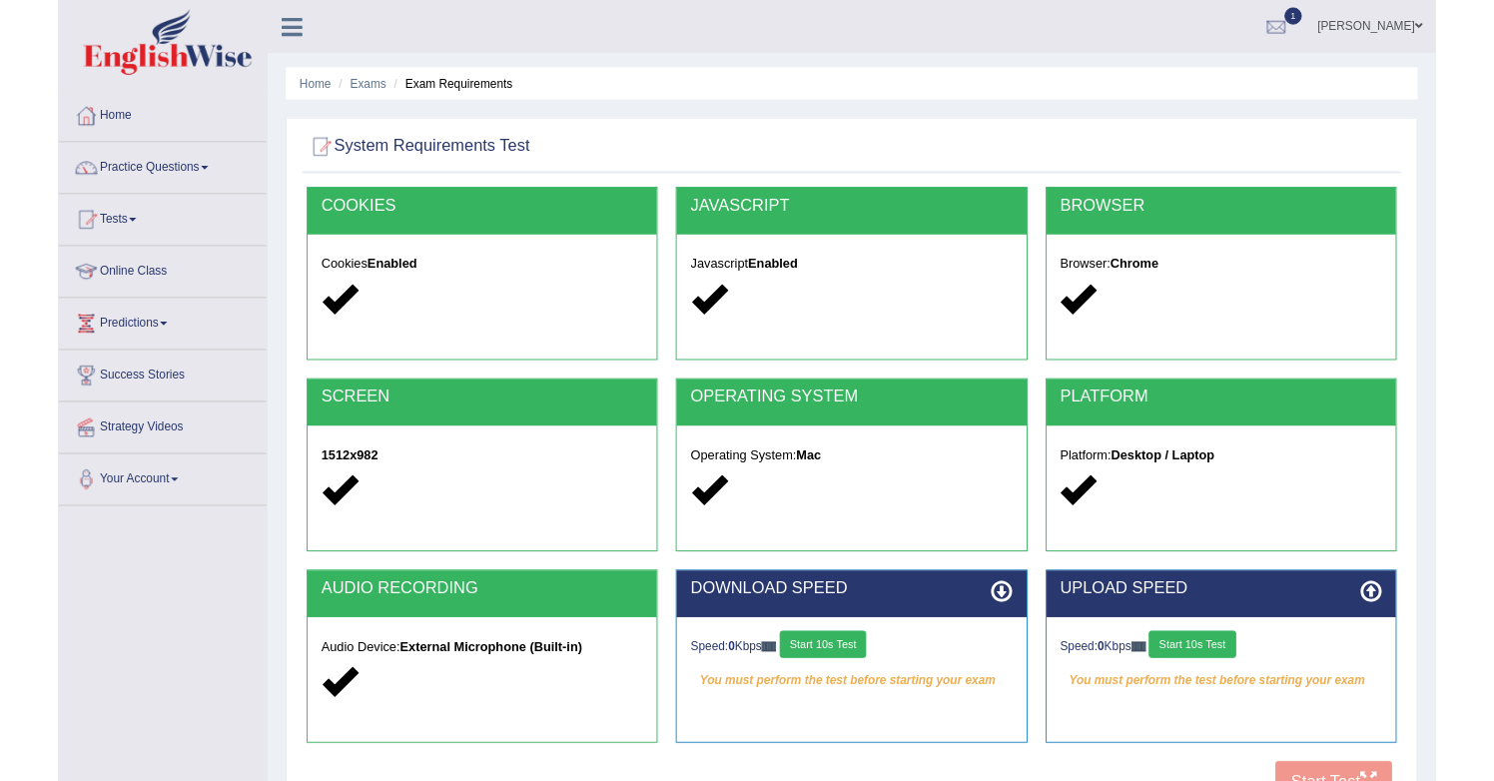
scroll to position [193, 0]
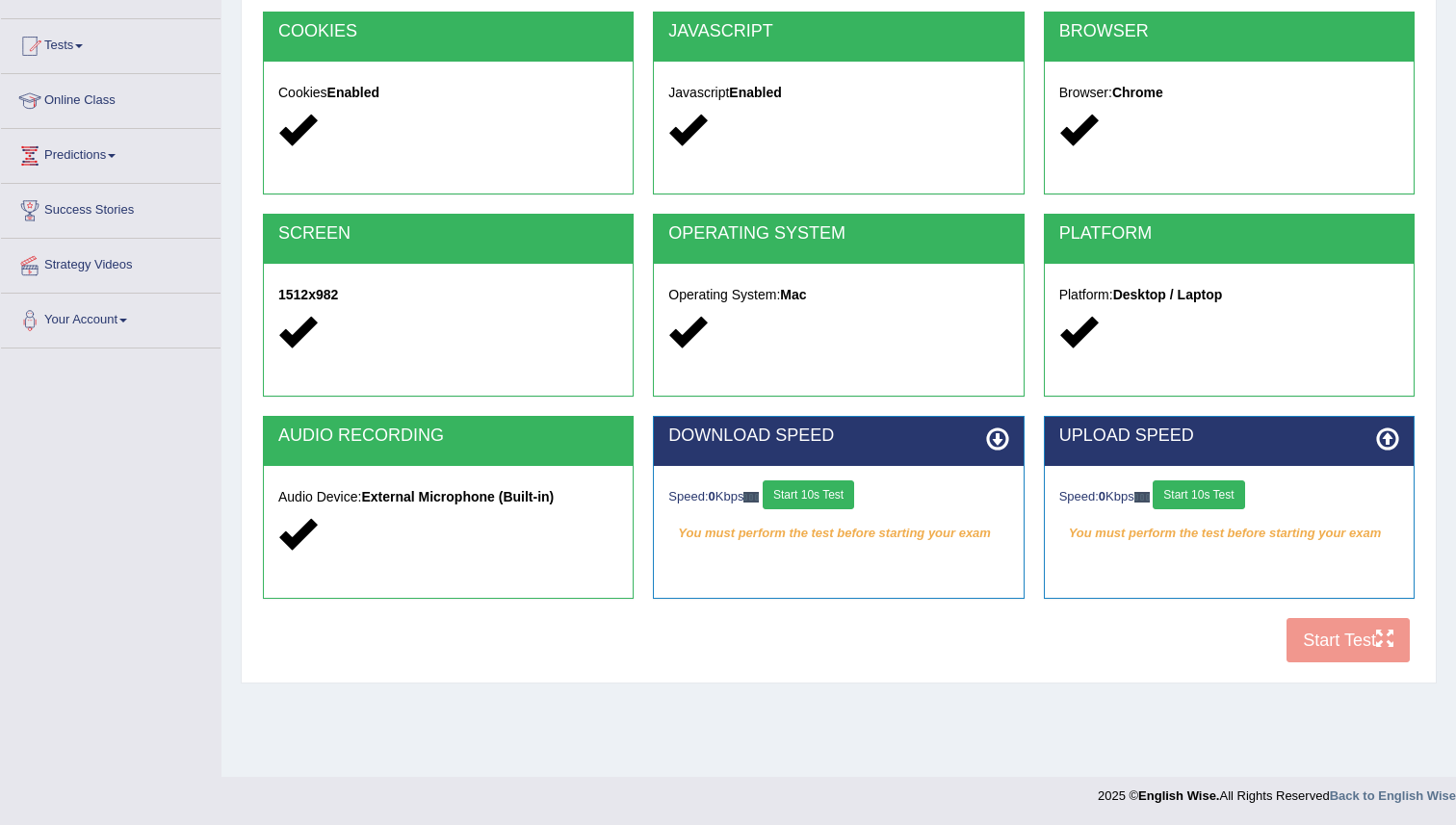
click at [1332, 646] on div "COOKIES Cookies Enabled JAVASCRIPT Javascript Enabled BROWSER Browser: Chrome S…" at bounding box center [839, 342] width 1161 height 661
click at [854, 495] on button "Start 10s Test" at bounding box center [808, 494] width 92 height 29
click at [1238, 488] on button "Start 10s Test" at bounding box center [1198, 494] width 92 height 29
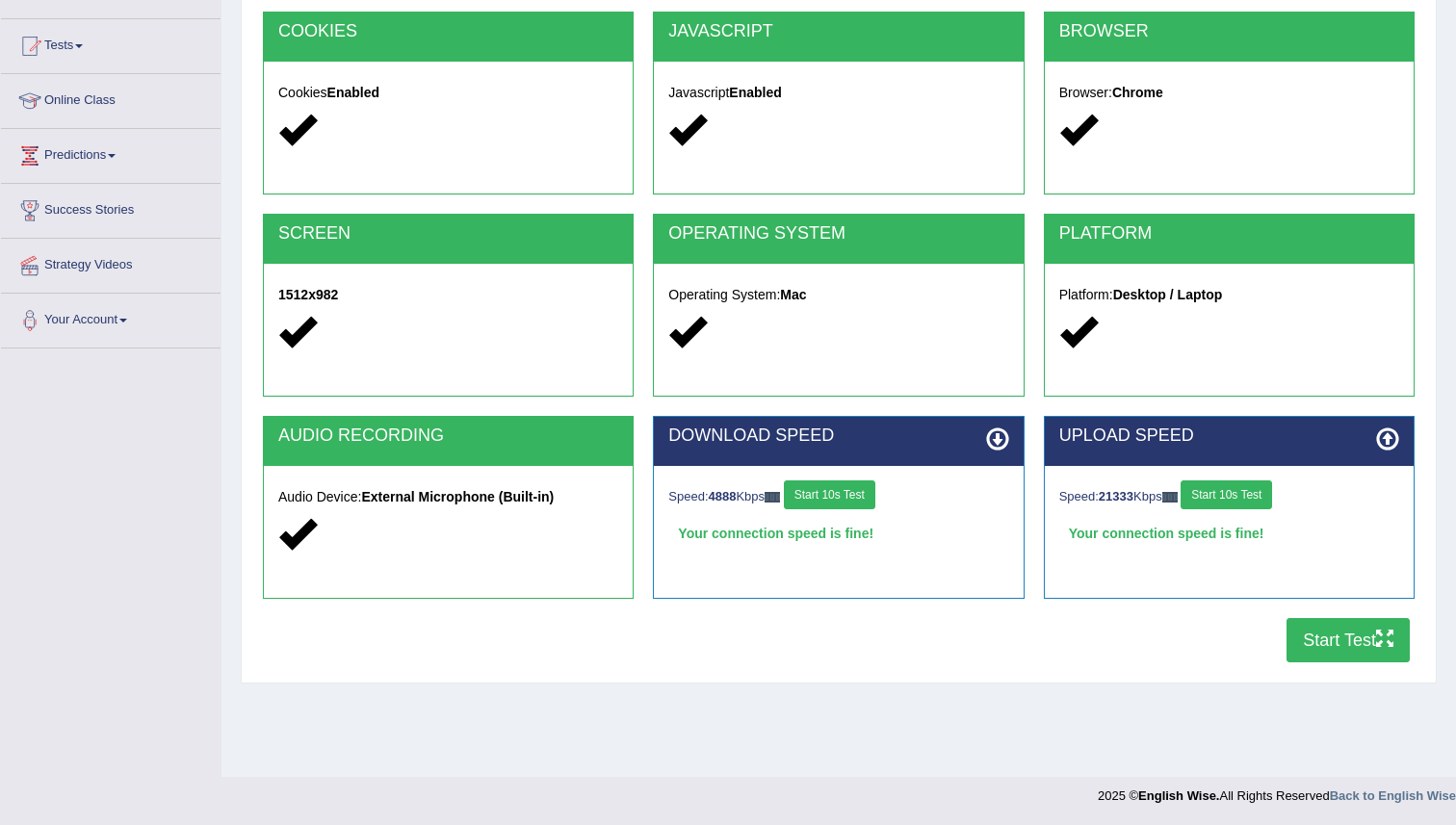
click at [1323, 635] on button "Start Test" at bounding box center [1348, 640] width 123 height 44
